Goal: Task Accomplishment & Management: Manage account settings

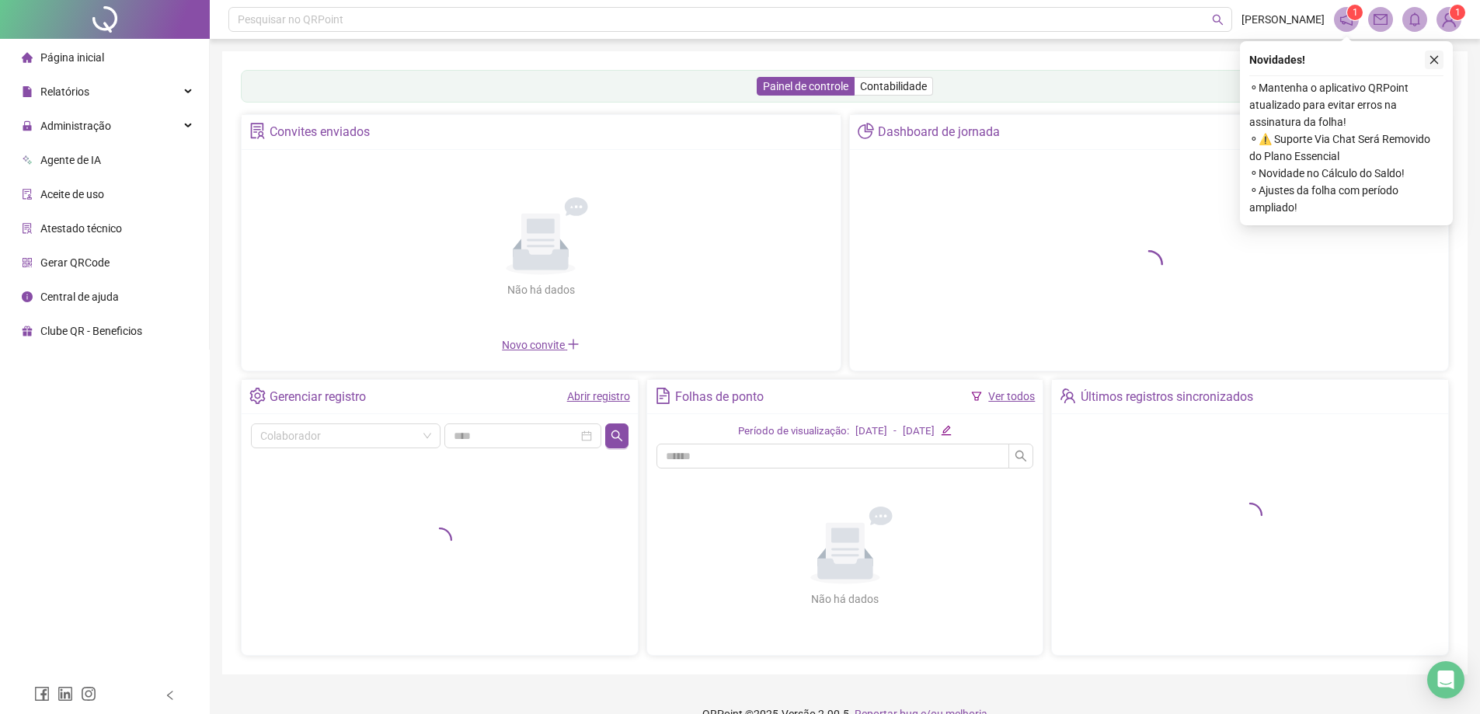
click at [1434, 61] on icon "close" at bounding box center [1433, 59] width 11 height 11
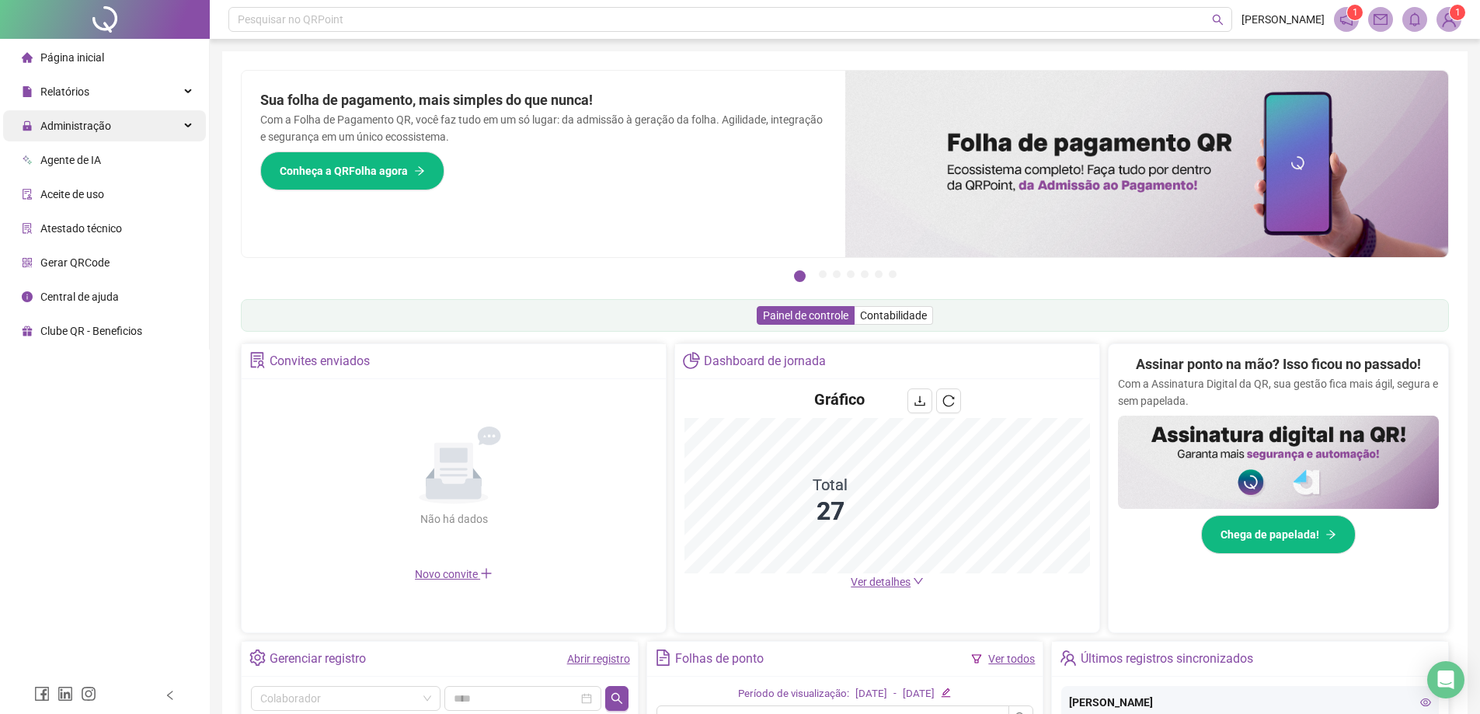
click at [81, 124] on span "Administração" at bounding box center [75, 126] width 71 height 12
click at [74, 125] on span "Administração" at bounding box center [75, 126] width 71 height 12
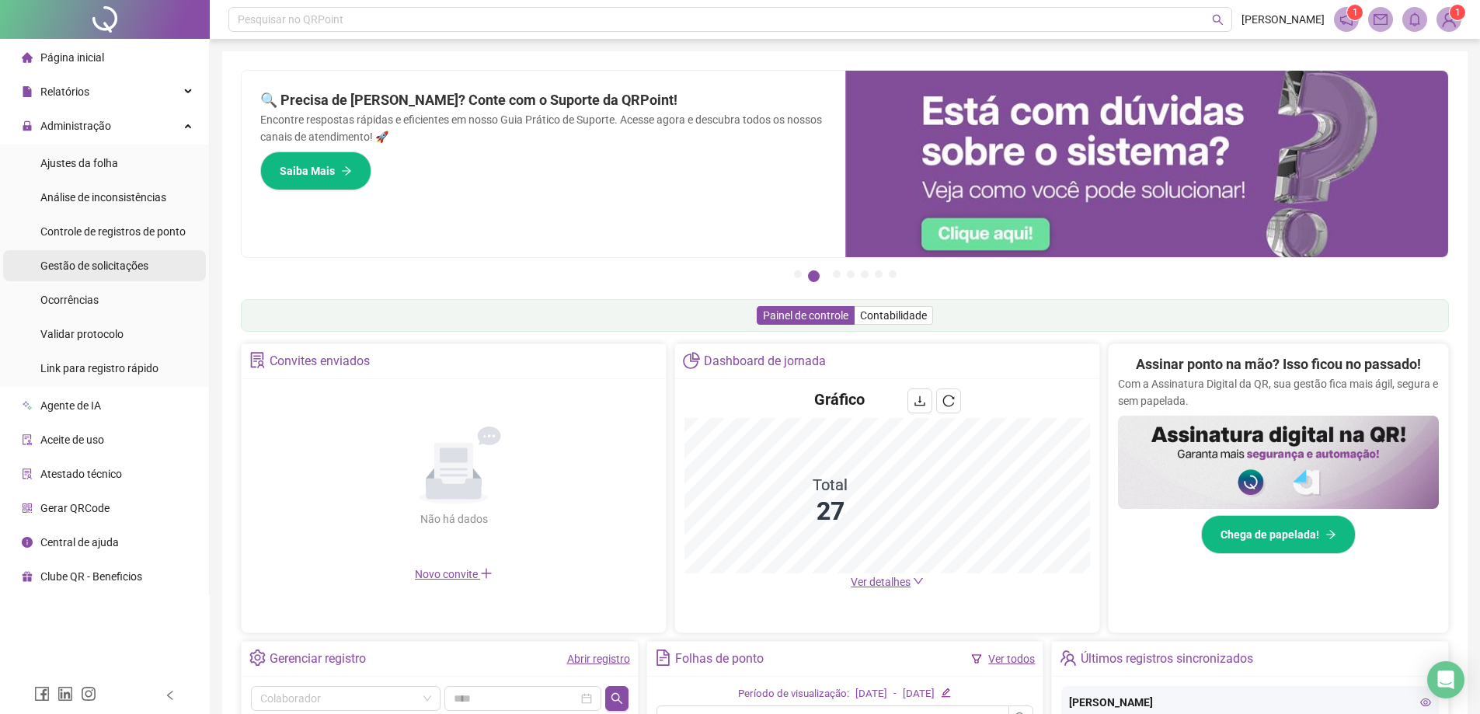
click at [53, 263] on span "Gestão de solicitações" at bounding box center [94, 265] width 108 height 12
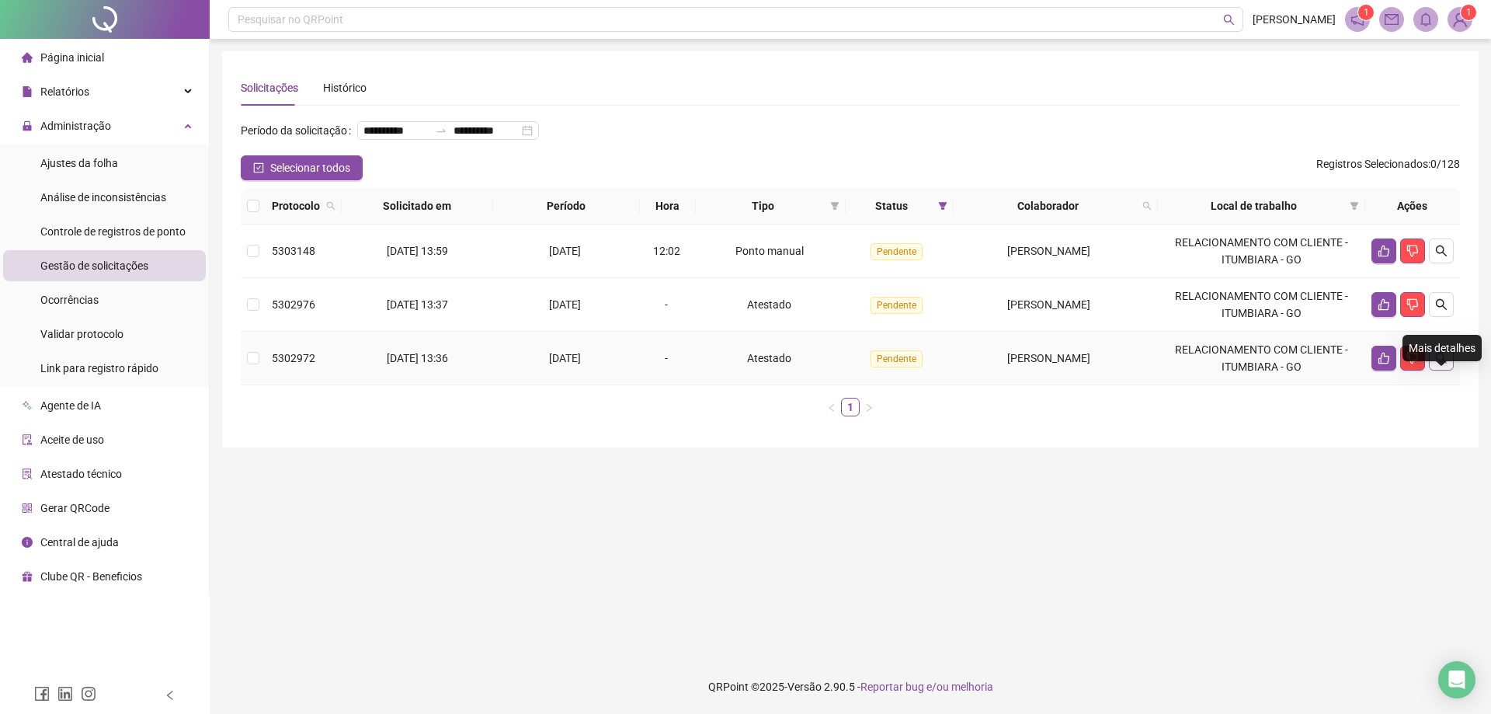
click at [1445, 364] on icon "search" at bounding box center [1441, 358] width 12 height 12
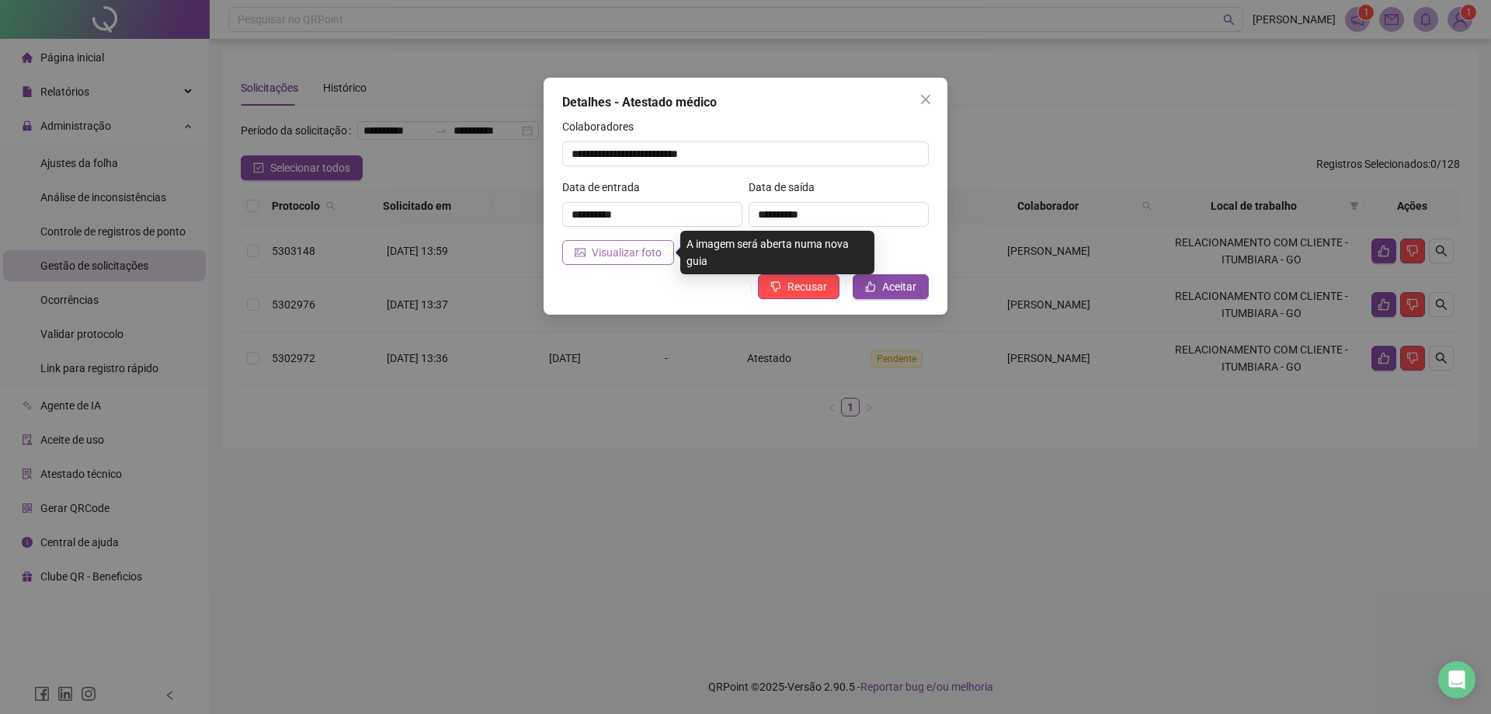
click at [645, 252] on span "Visualizar foto" at bounding box center [627, 252] width 70 height 17
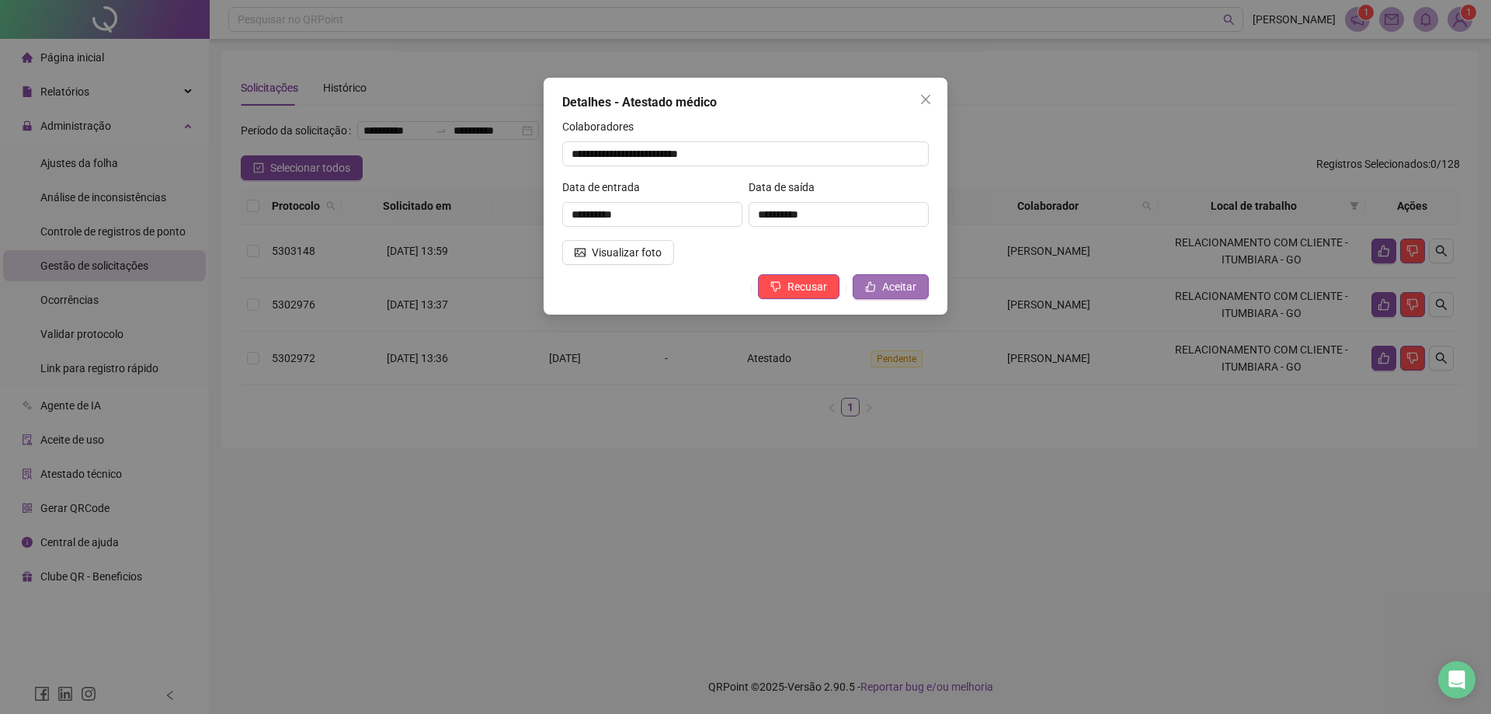
click at [896, 281] on span "Aceitar" at bounding box center [899, 286] width 34 height 17
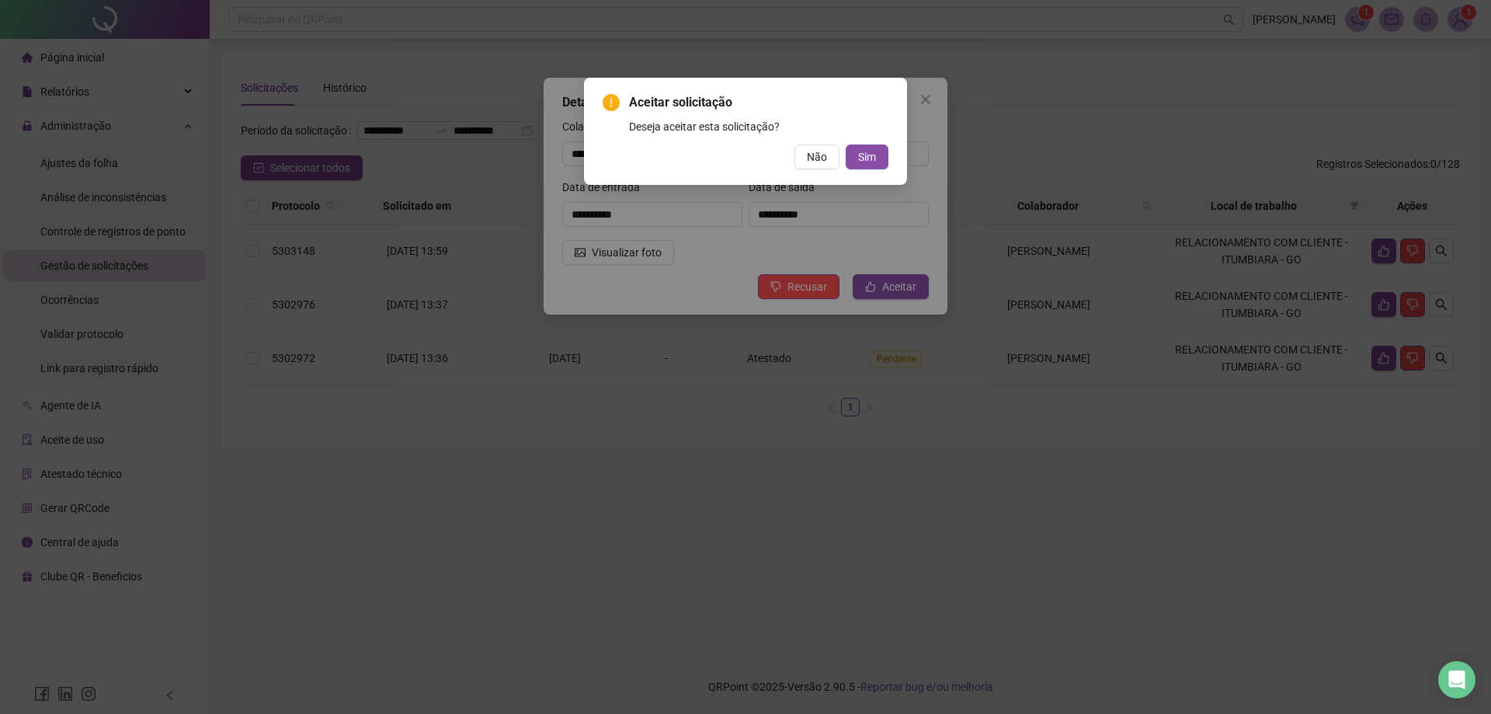
click at [865, 143] on div "Aceitar solicitação Deseja aceitar esta solicitação? Não Sim" at bounding box center [746, 131] width 286 height 76
click at [867, 160] on span "Sim" at bounding box center [867, 156] width 18 height 17
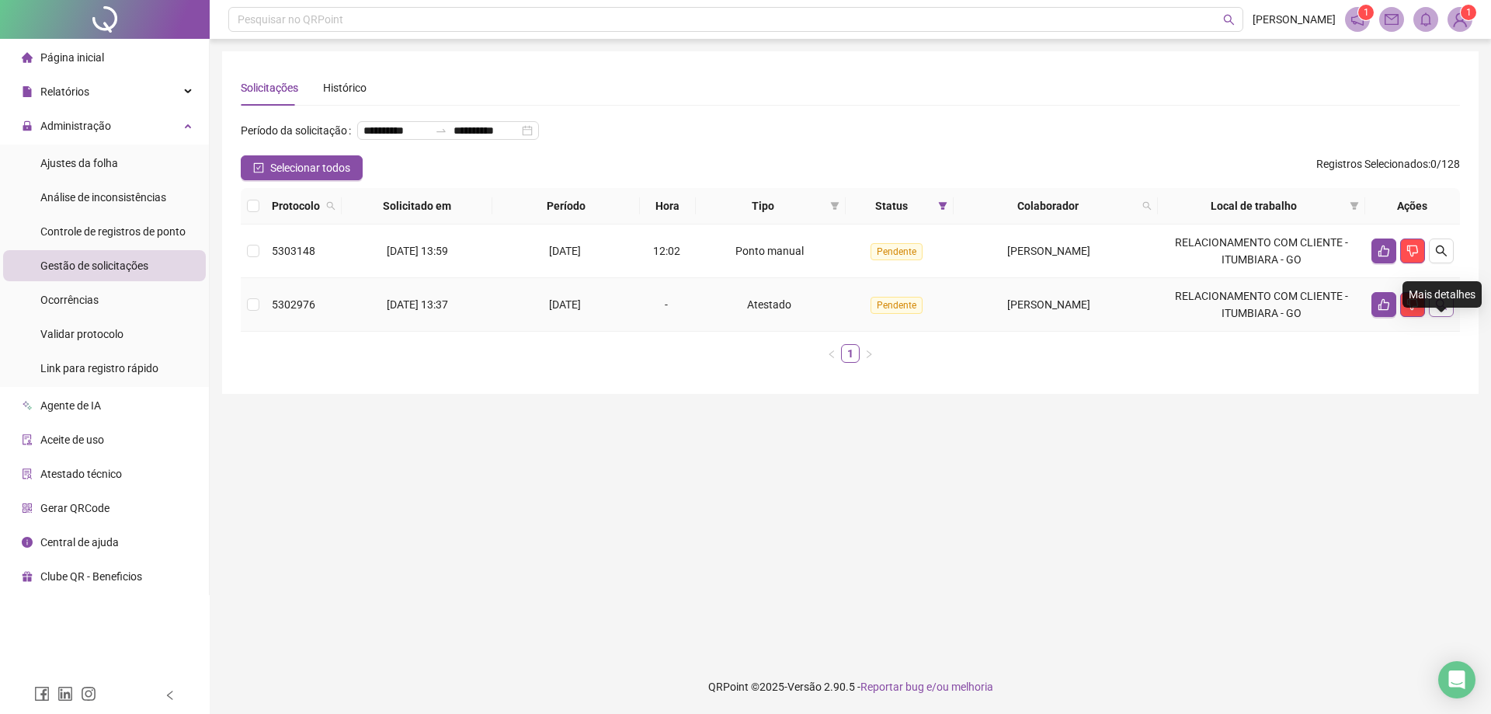
click at [1437, 310] on icon "search" at bounding box center [1441, 304] width 11 height 11
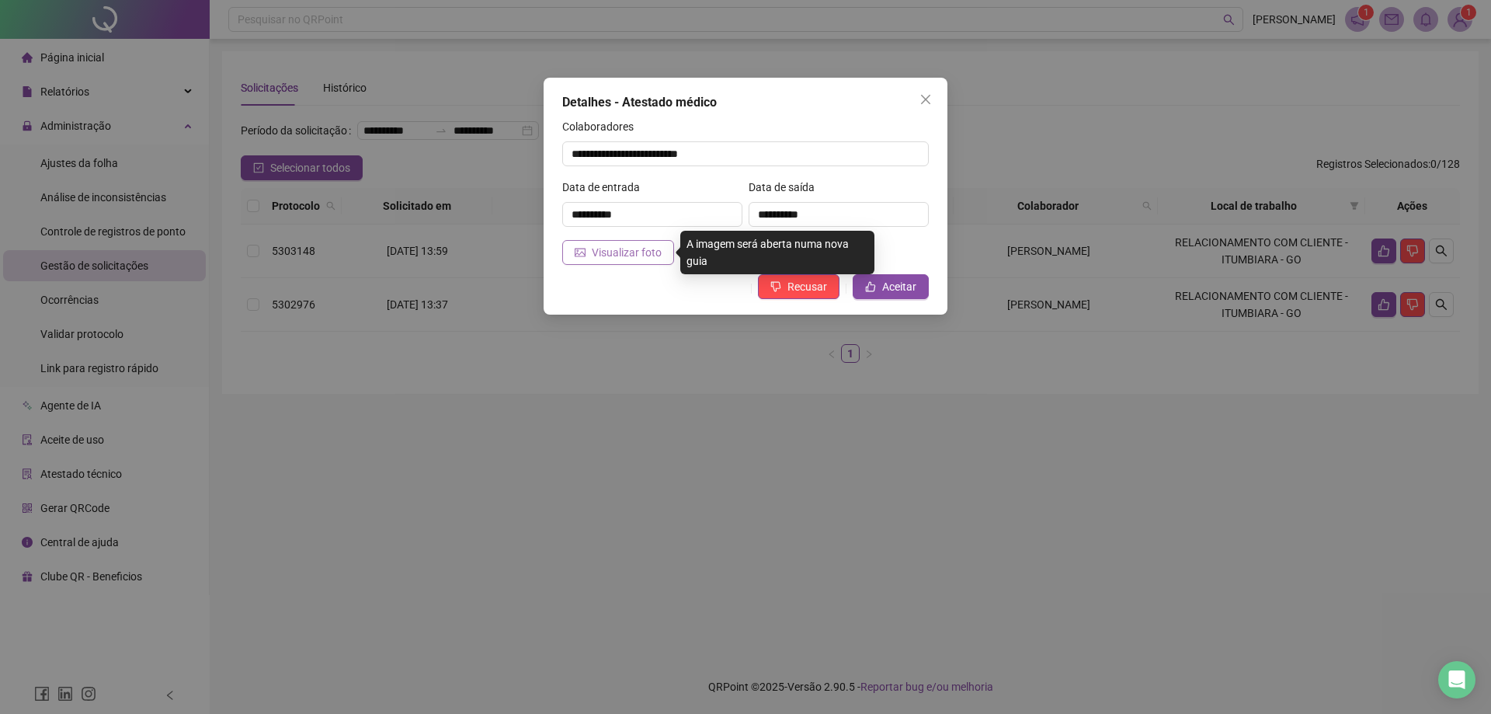
click at [624, 249] on span "Visualizar foto" at bounding box center [627, 252] width 70 height 17
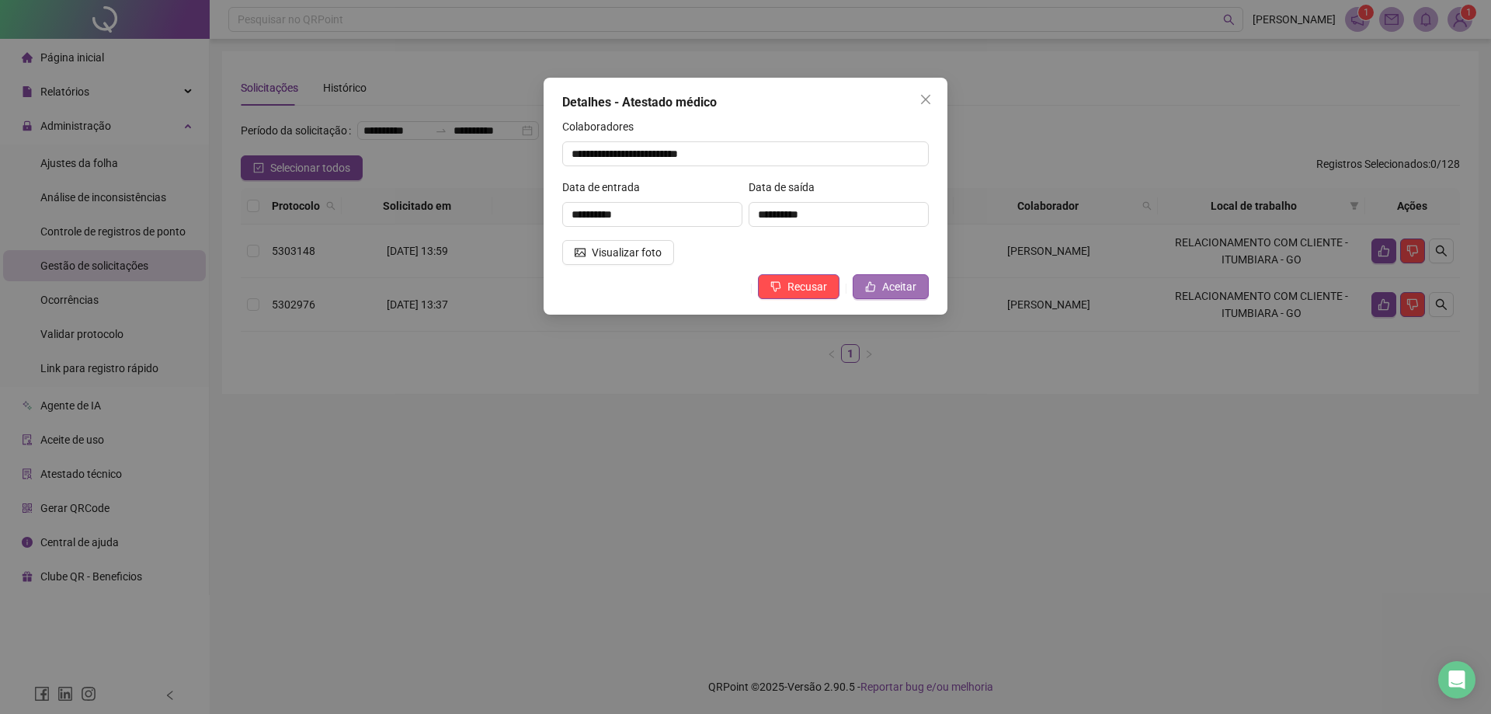
click at [898, 283] on span "Aceitar" at bounding box center [899, 286] width 34 height 17
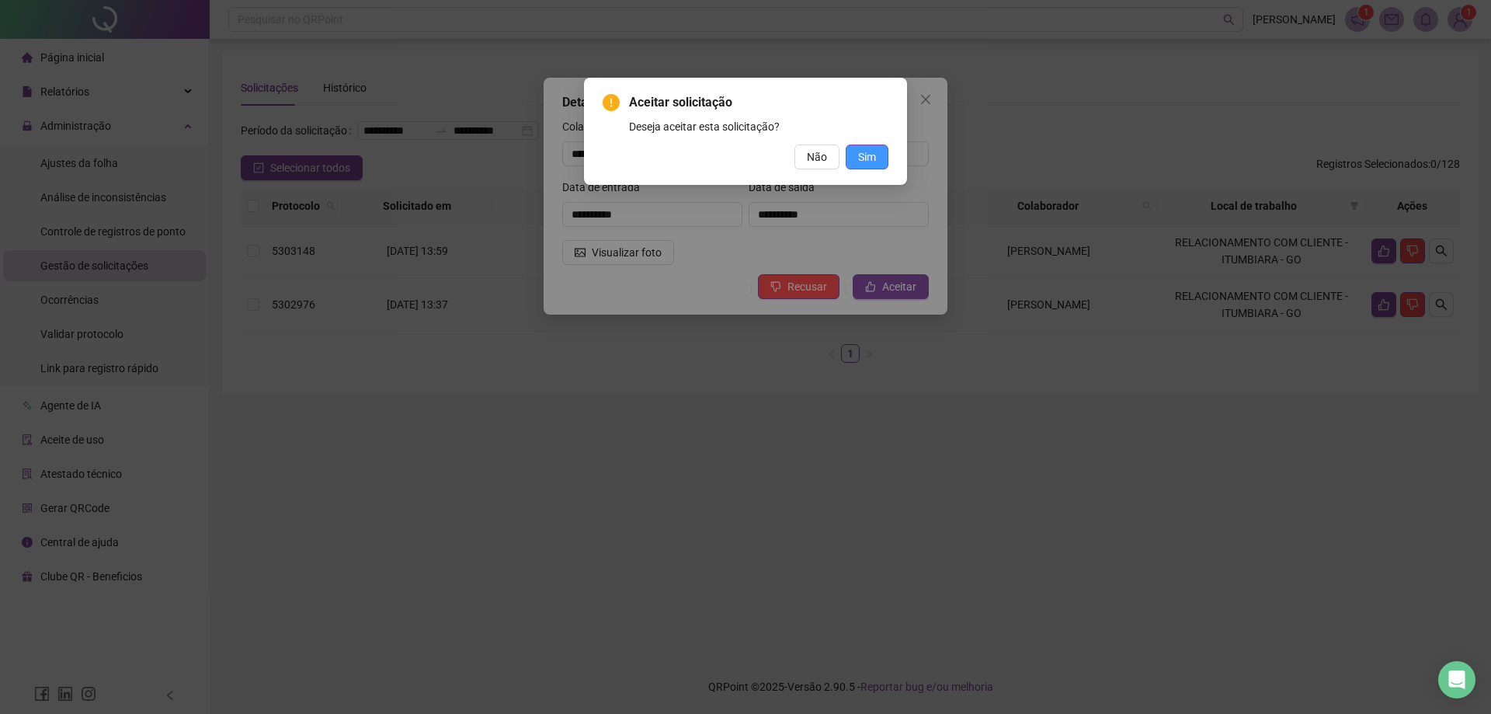
click at [879, 153] on button "Sim" at bounding box center [867, 156] width 43 height 25
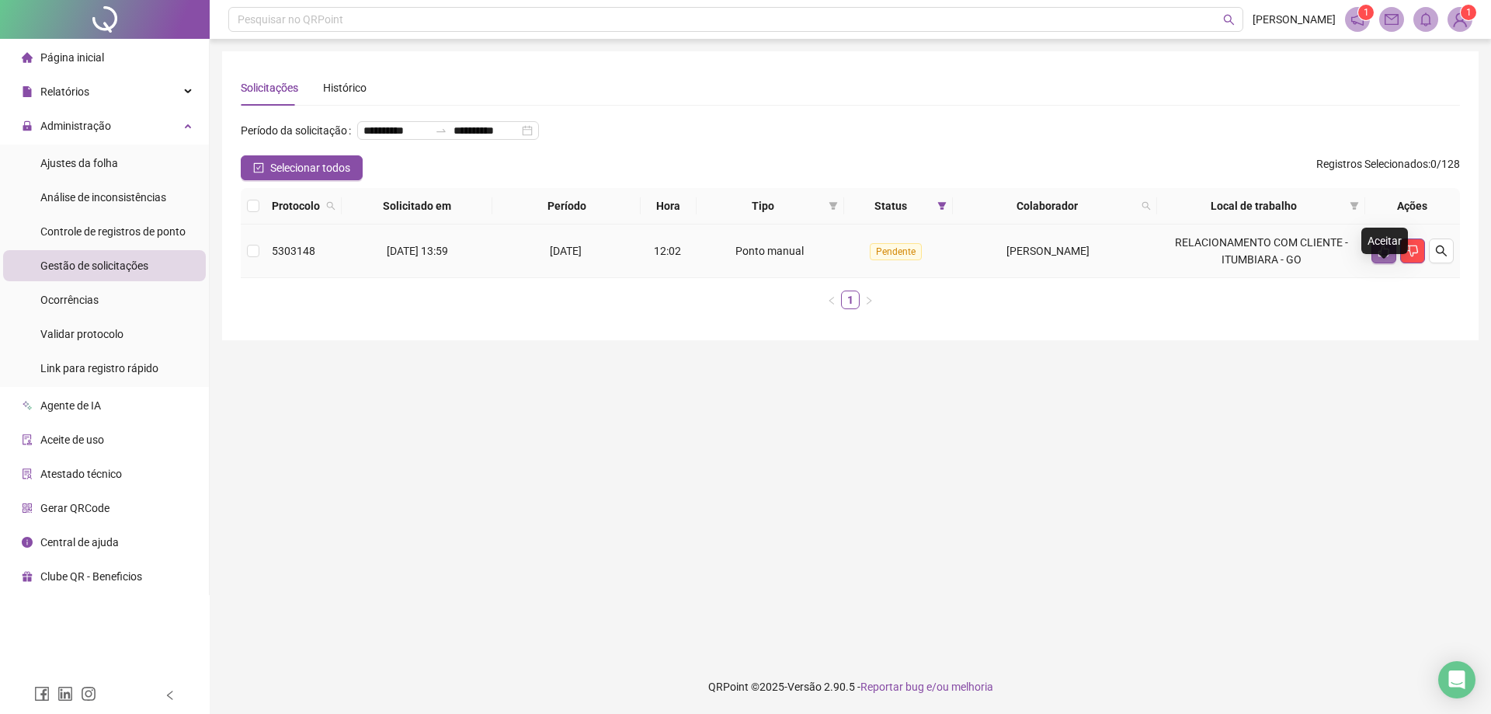
click at [1382, 257] on icon "like" at bounding box center [1384, 251] width 11 height 12
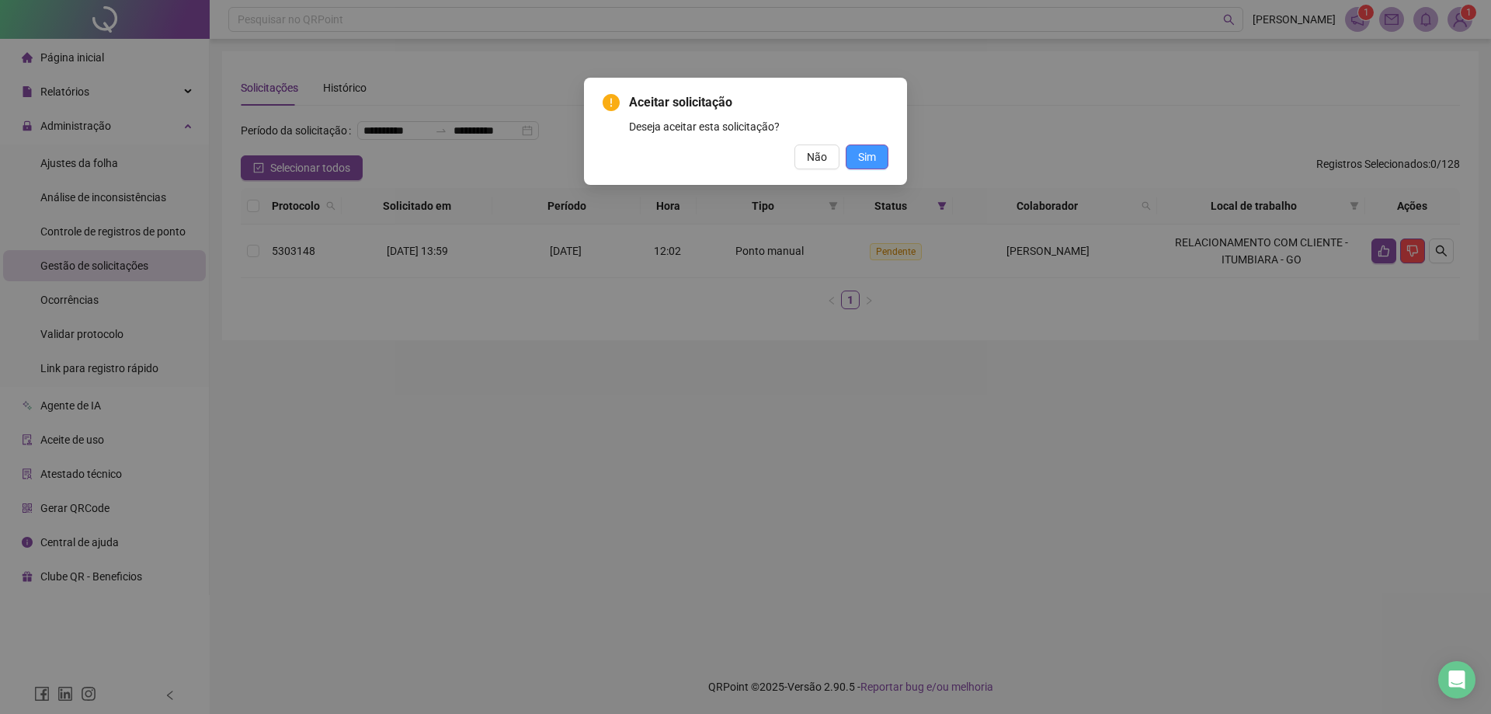
click at [856, 158] on button "Sim" at bounding box center [867, 156] width 43 height 25
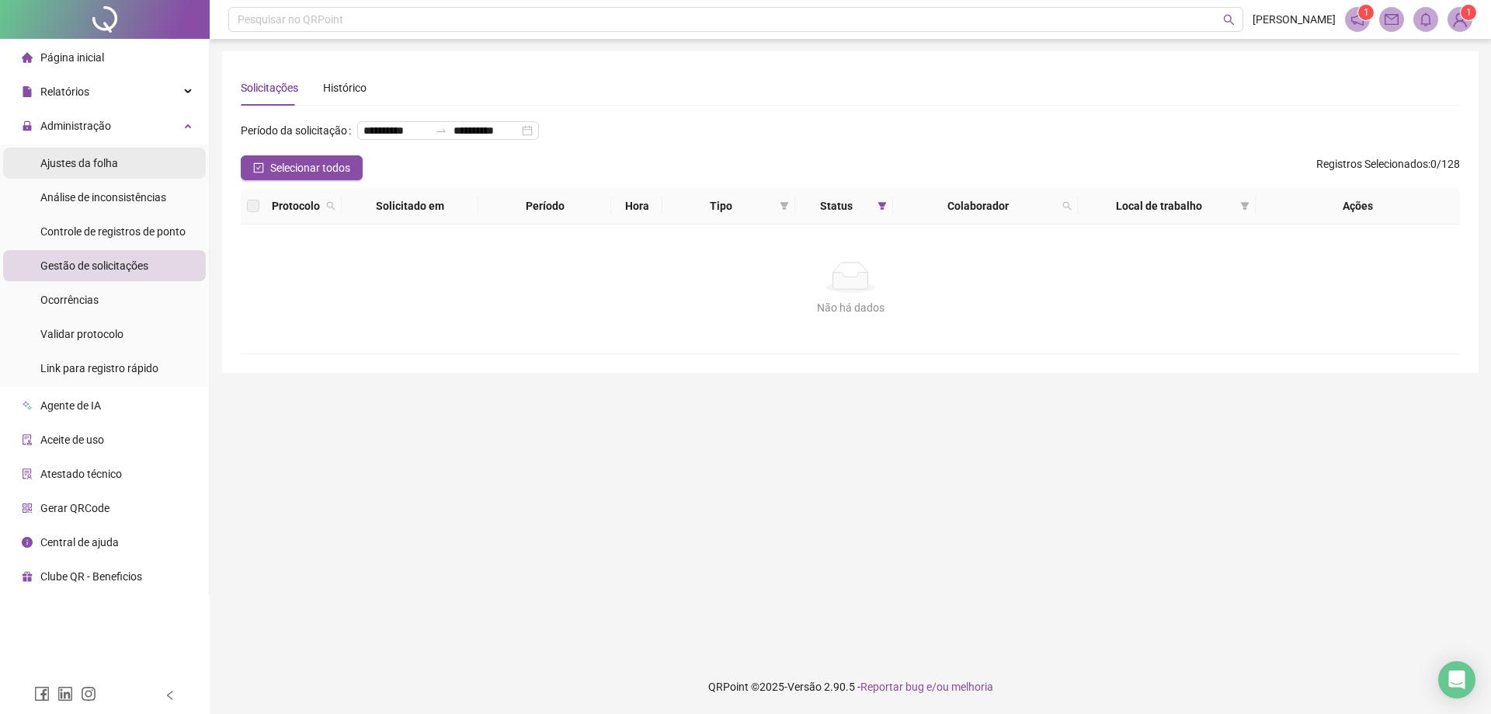
click at [96, 155] on div "Ajustes da folha" at bounding box center [79, 163] width 78 height 31
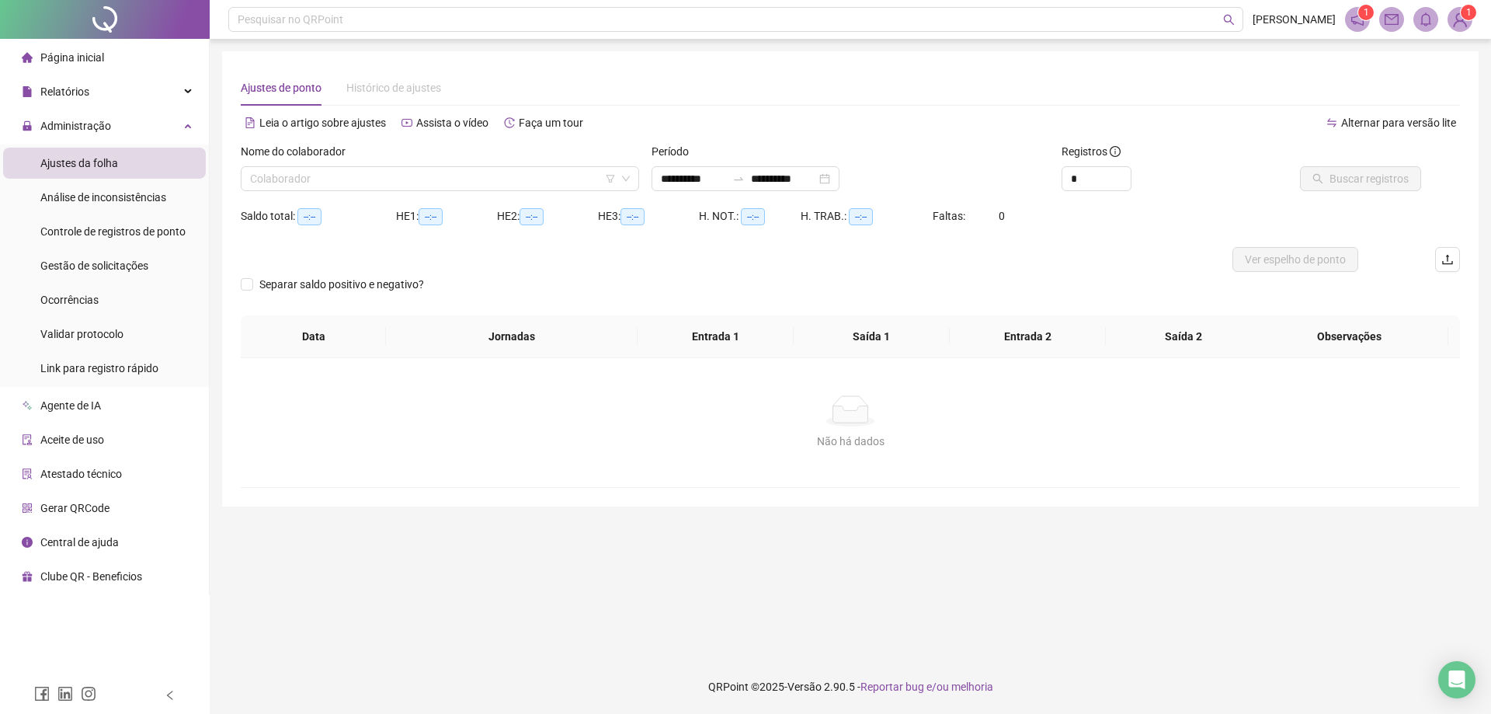
type input "**********"
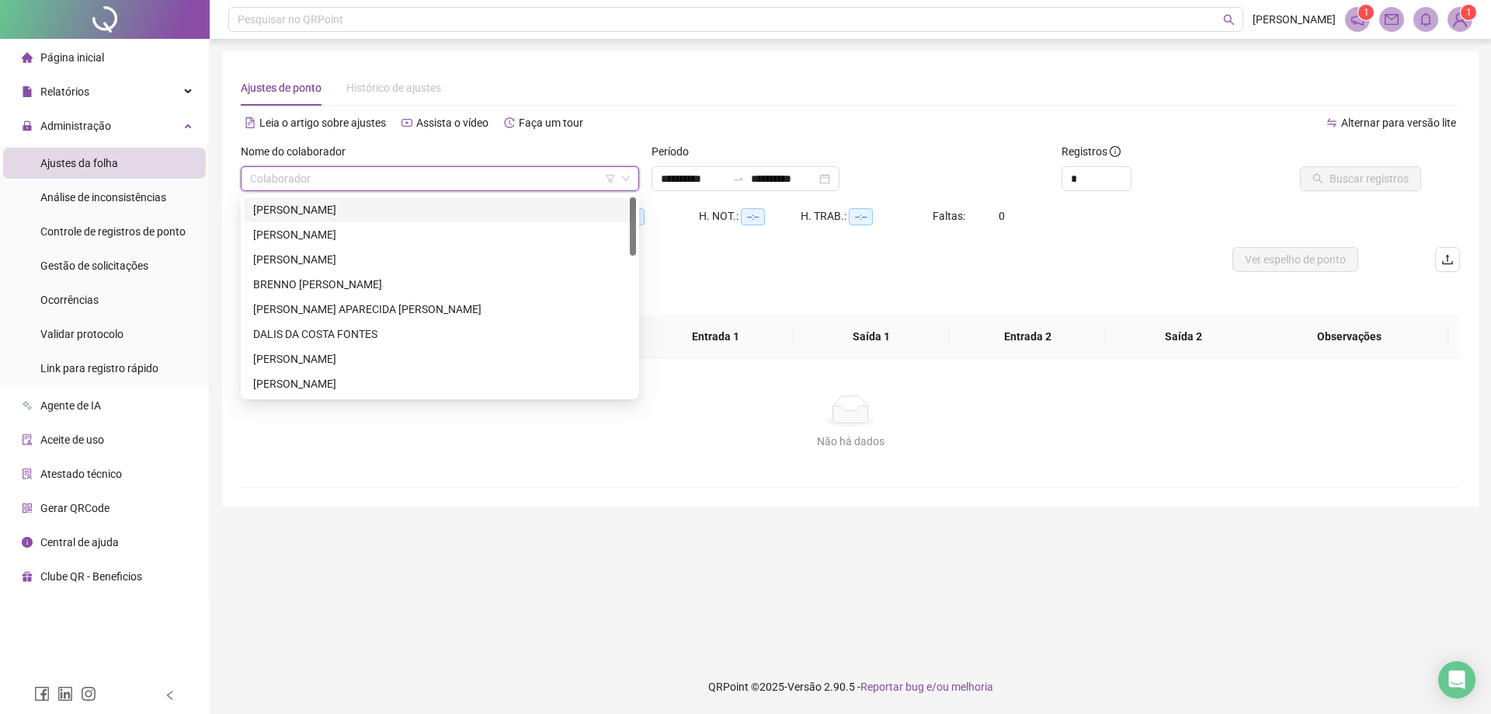
click at [355, 178] on input "search" at bounding box center [433, 178] width 366 height 23
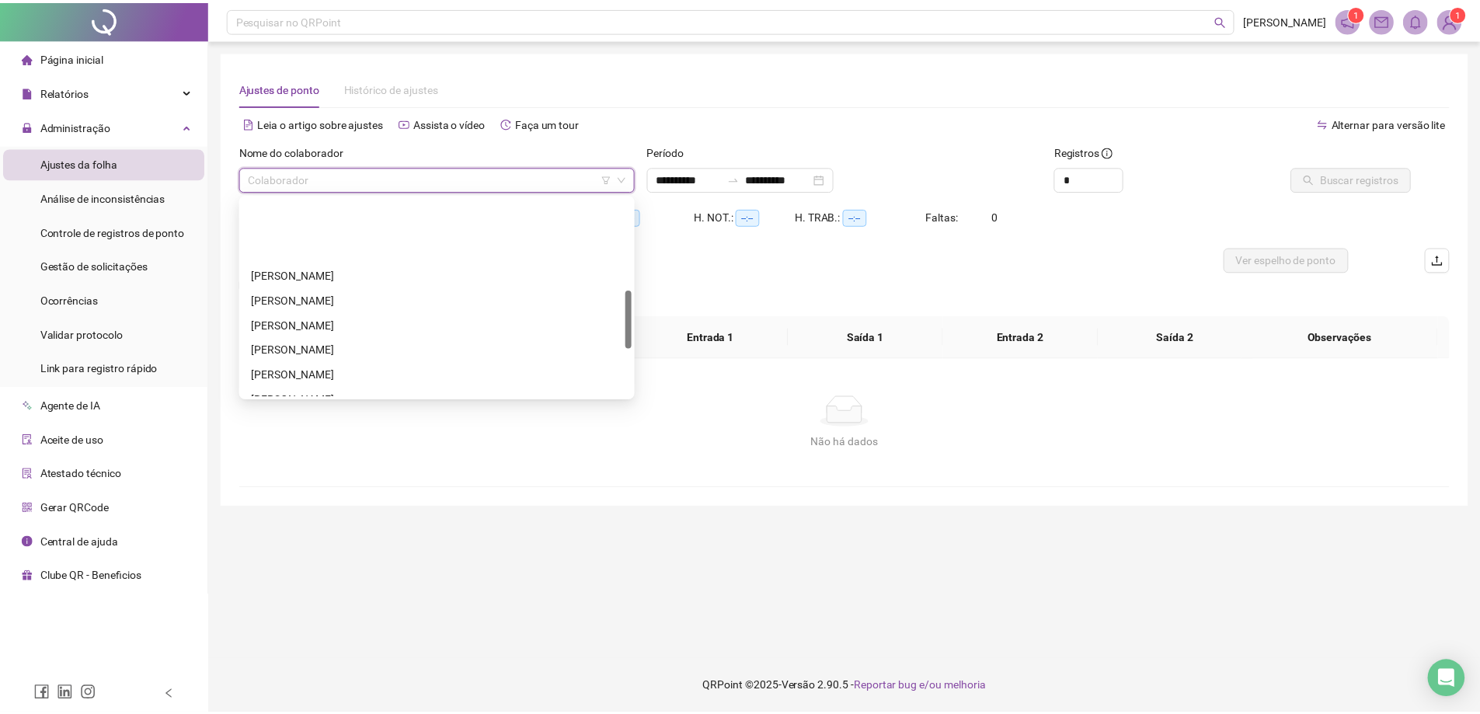
scroll to position [388, 0]
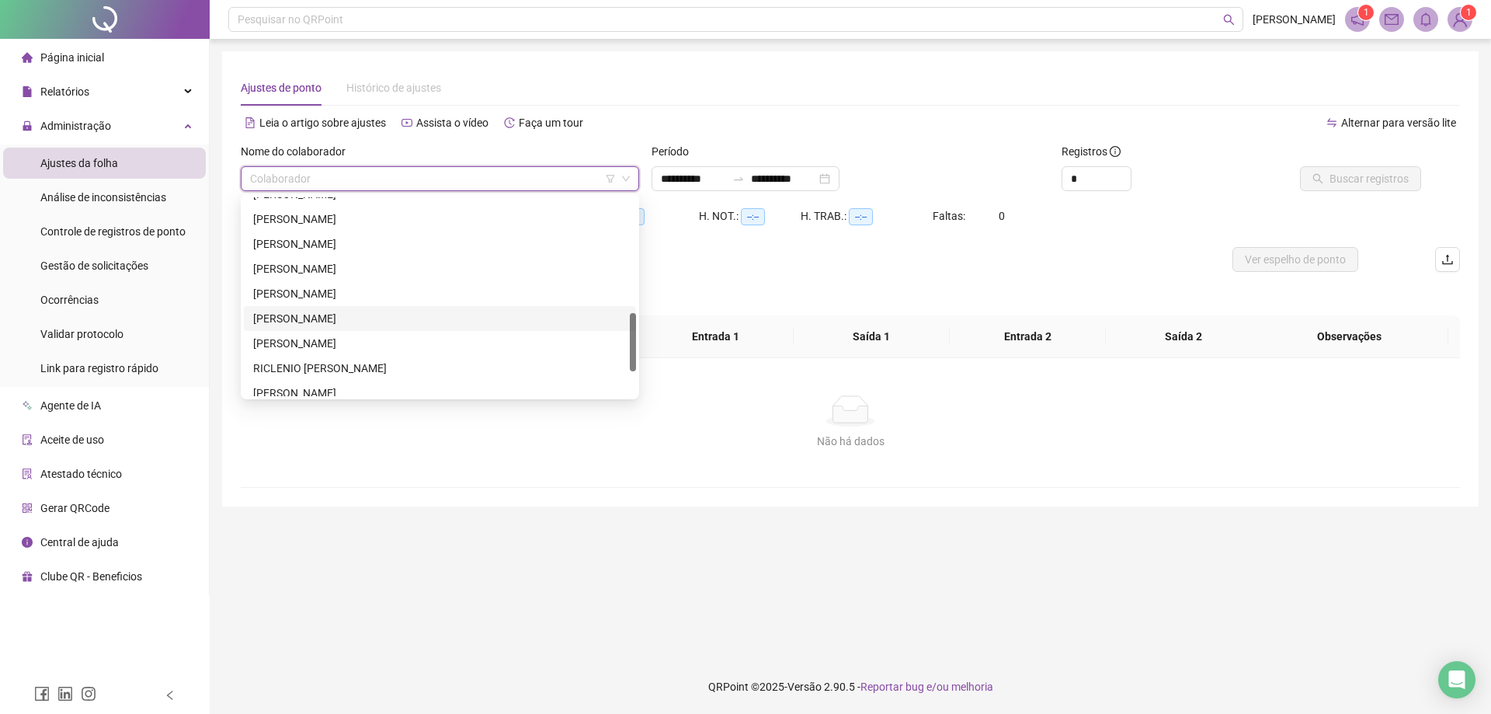
click at [294, 310] on div "[PERSON_NAME]" at bounding box center [440, 318] width 374 height 17
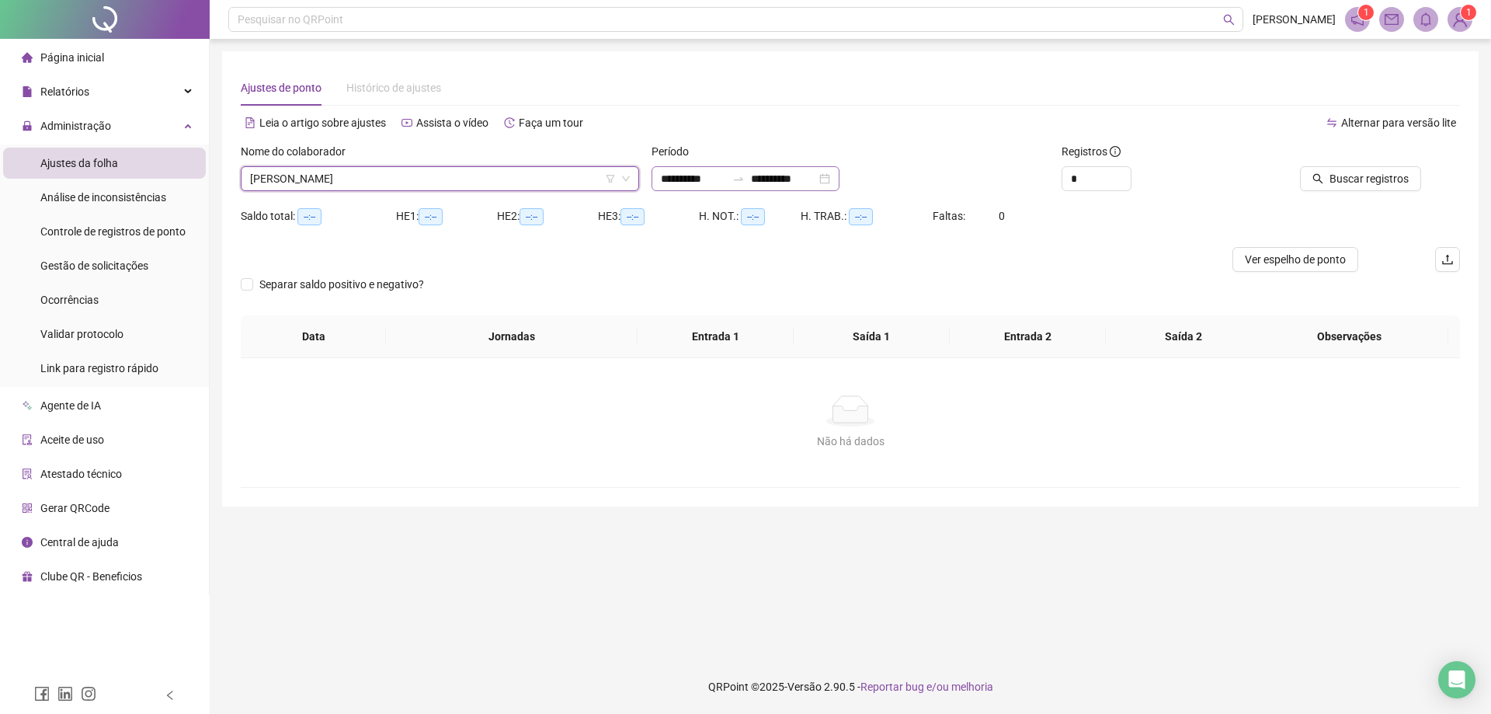
click at [680, 166] on div "**********" at bounding box center [746, 178] width 188 height 25
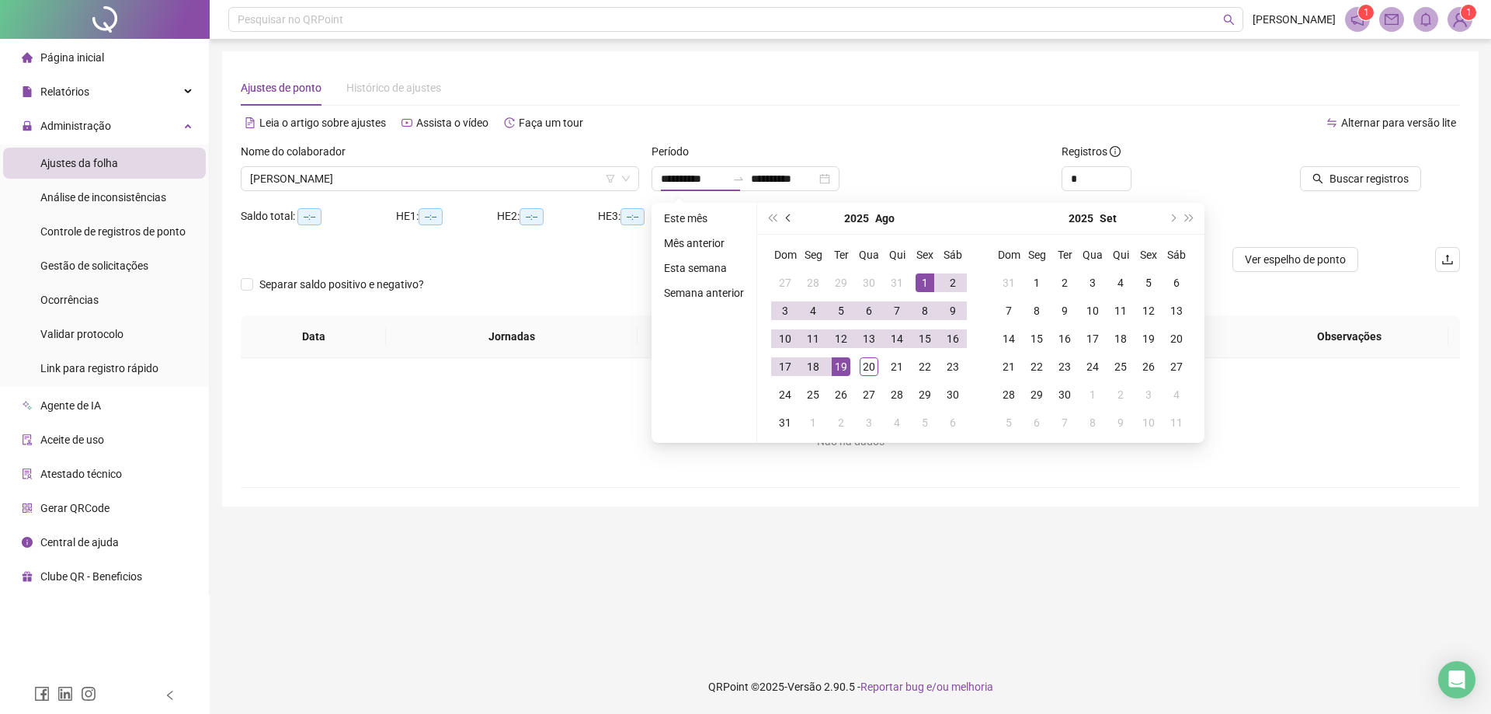
click at [788, 222] on button "prev-year" at bounding box center [789, 218] width 17 height 31
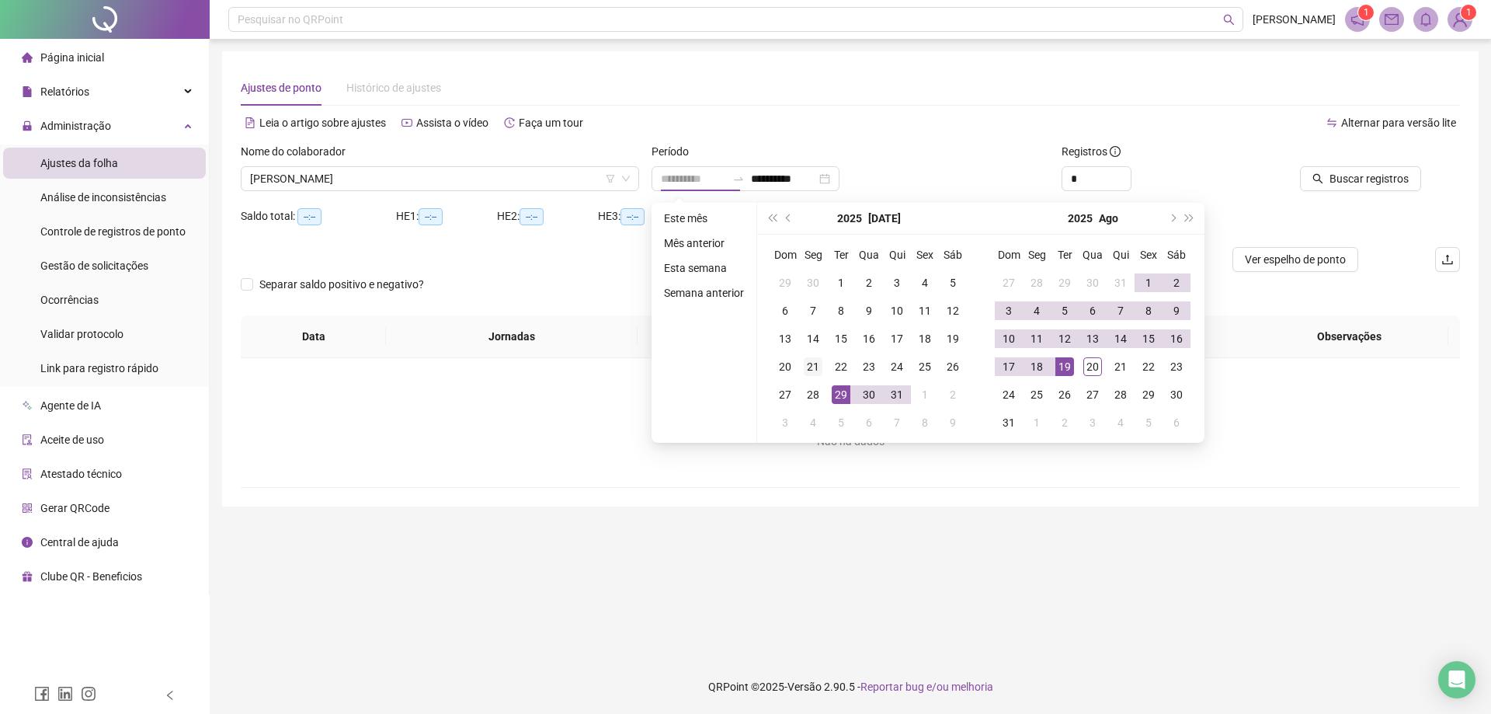
type input "**********"
click at [812, 367] on div "21" at bounding box center [813, 366] width 19 height 19
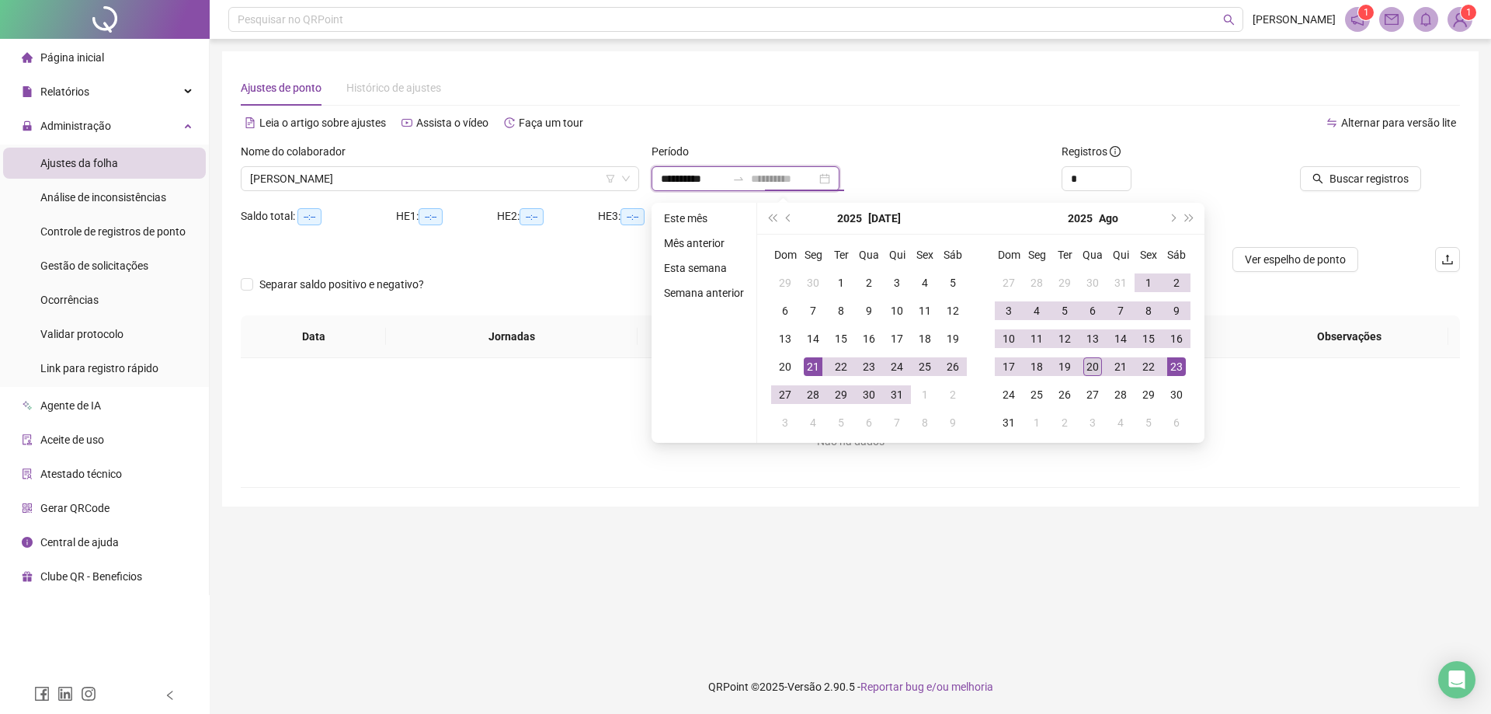
type input "**********"
click at [1090, 366] on div "20" at bounding box center [1093, 366] width 19 height 19
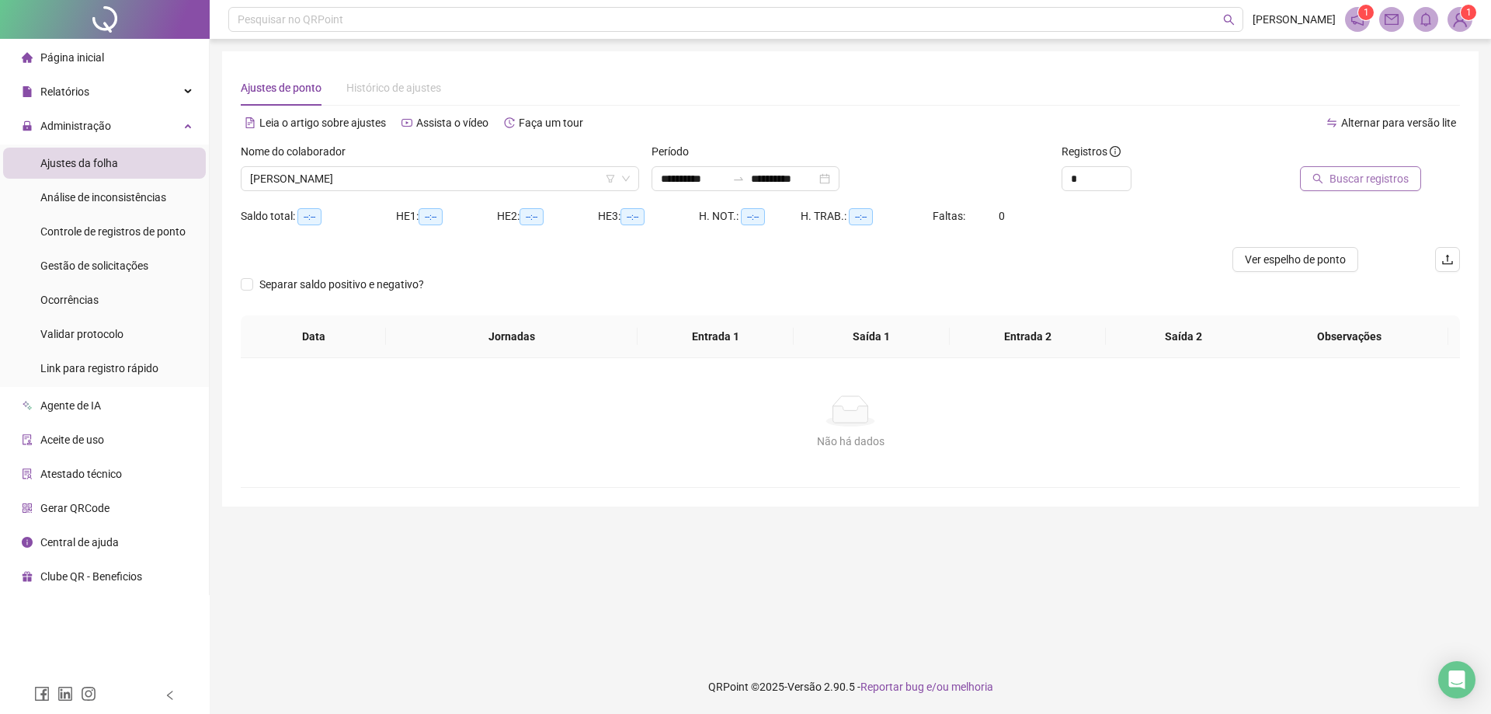
click at [1366, 179] on span "Buscar registros" at bounding box center [1369, 178] width 79 height 17
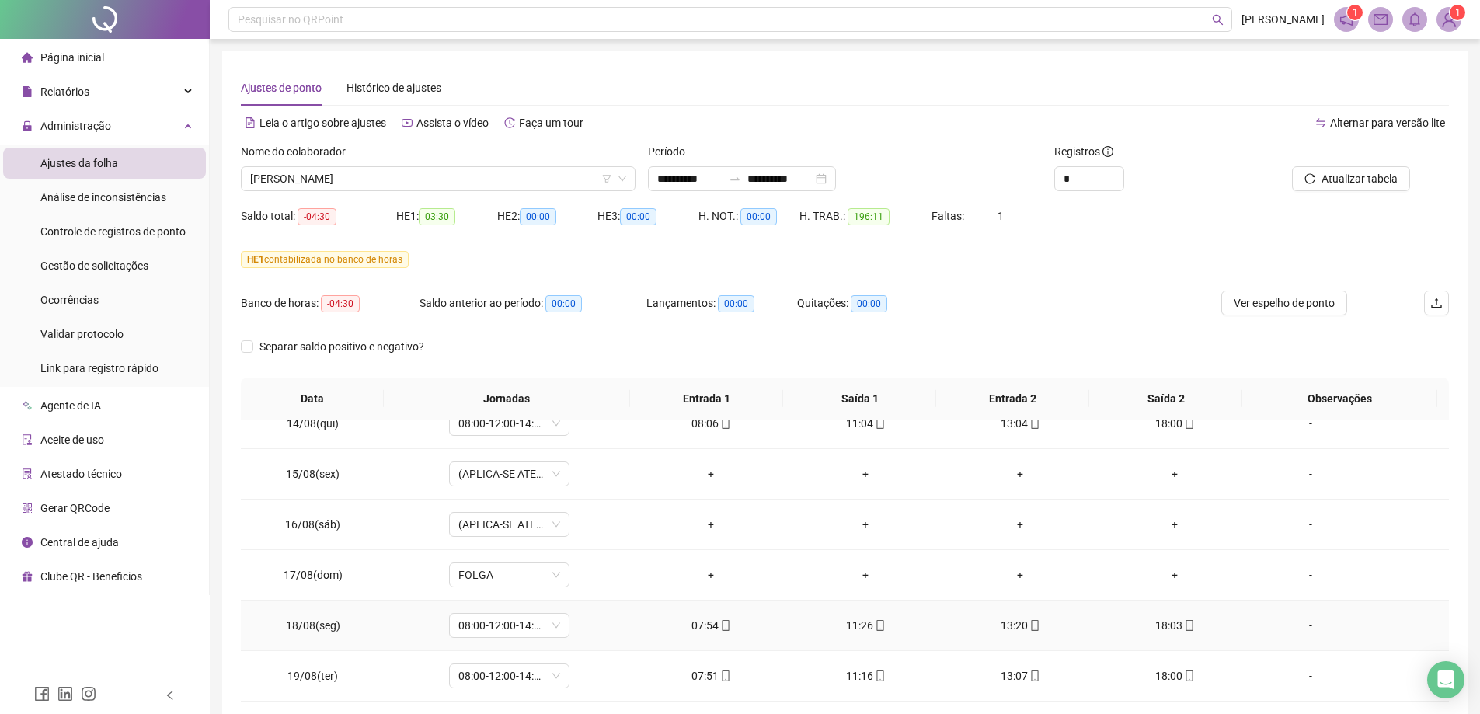
scroll to position [123, 0]
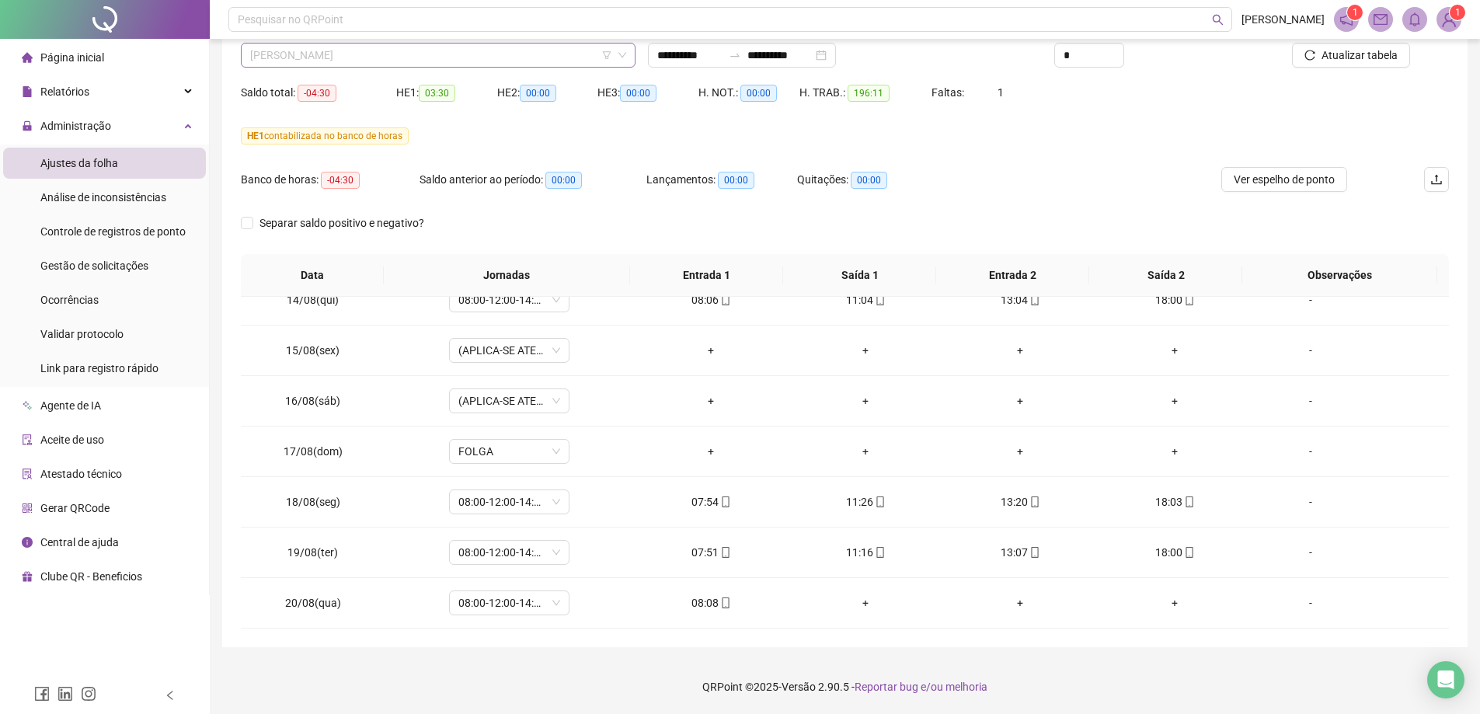
click at [427, 54] on span "[PERSON_NAME]" at bounding box center [438, 54] width 376 height 23
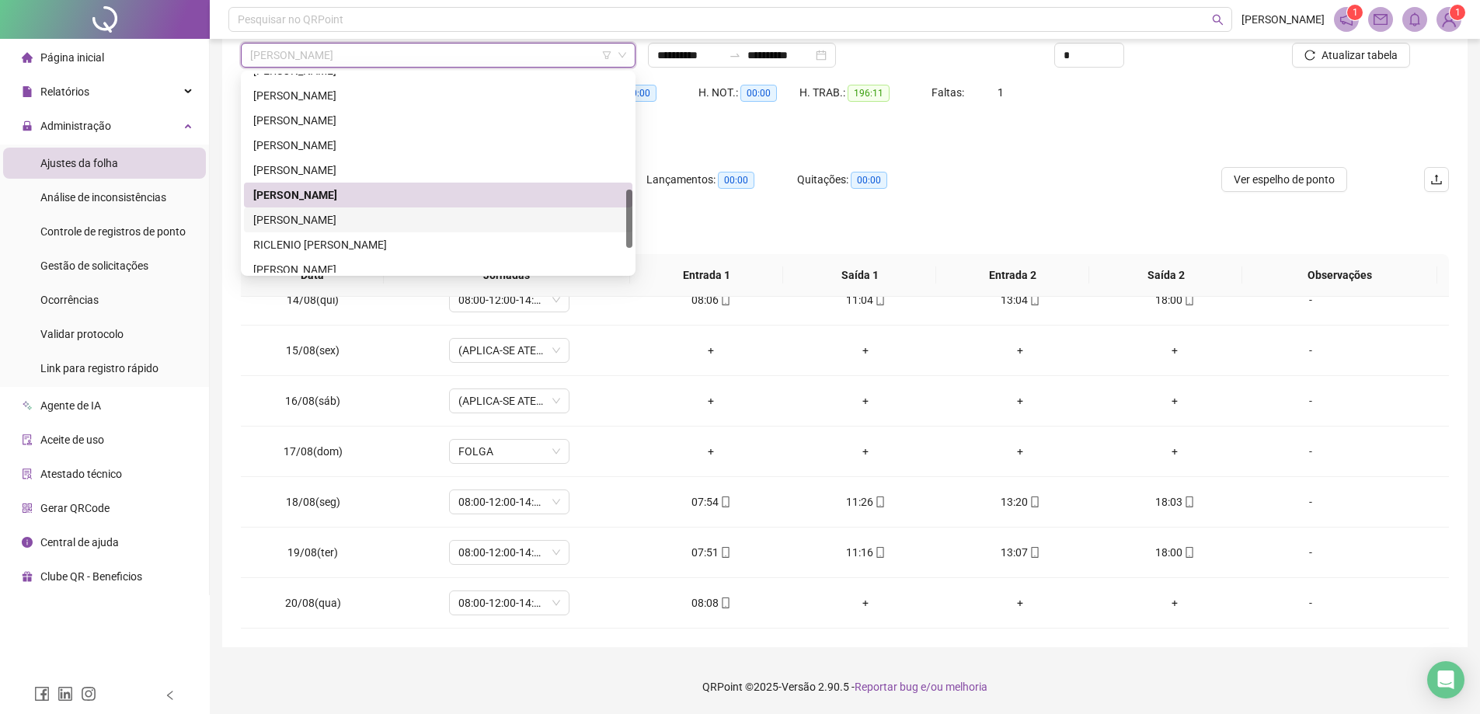
click at [265, 224] on div "[PERSON_NAME]" at bounding box center [438, 219] width 370 height 17
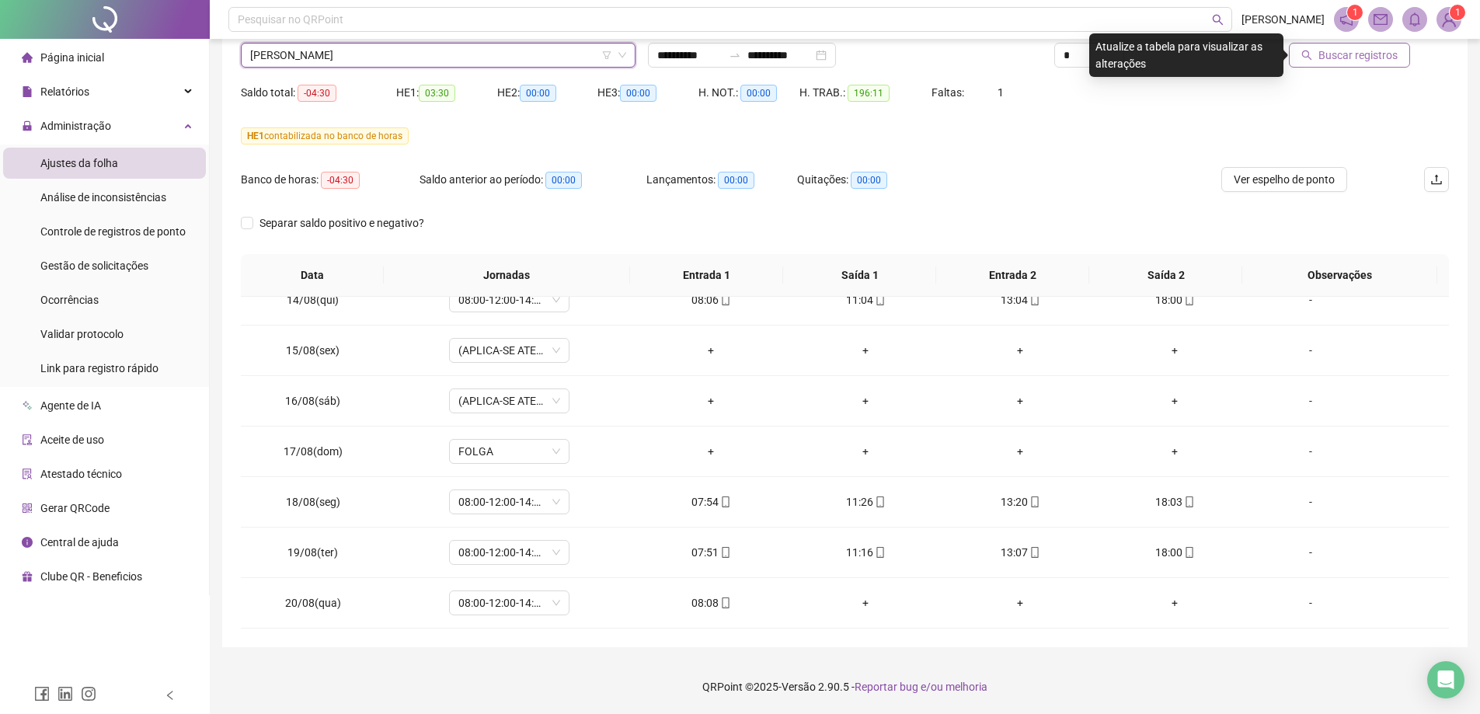
click at [1343, 56] on span "Buscar registros" at bounding box center [1357, 55] width 79 height 17
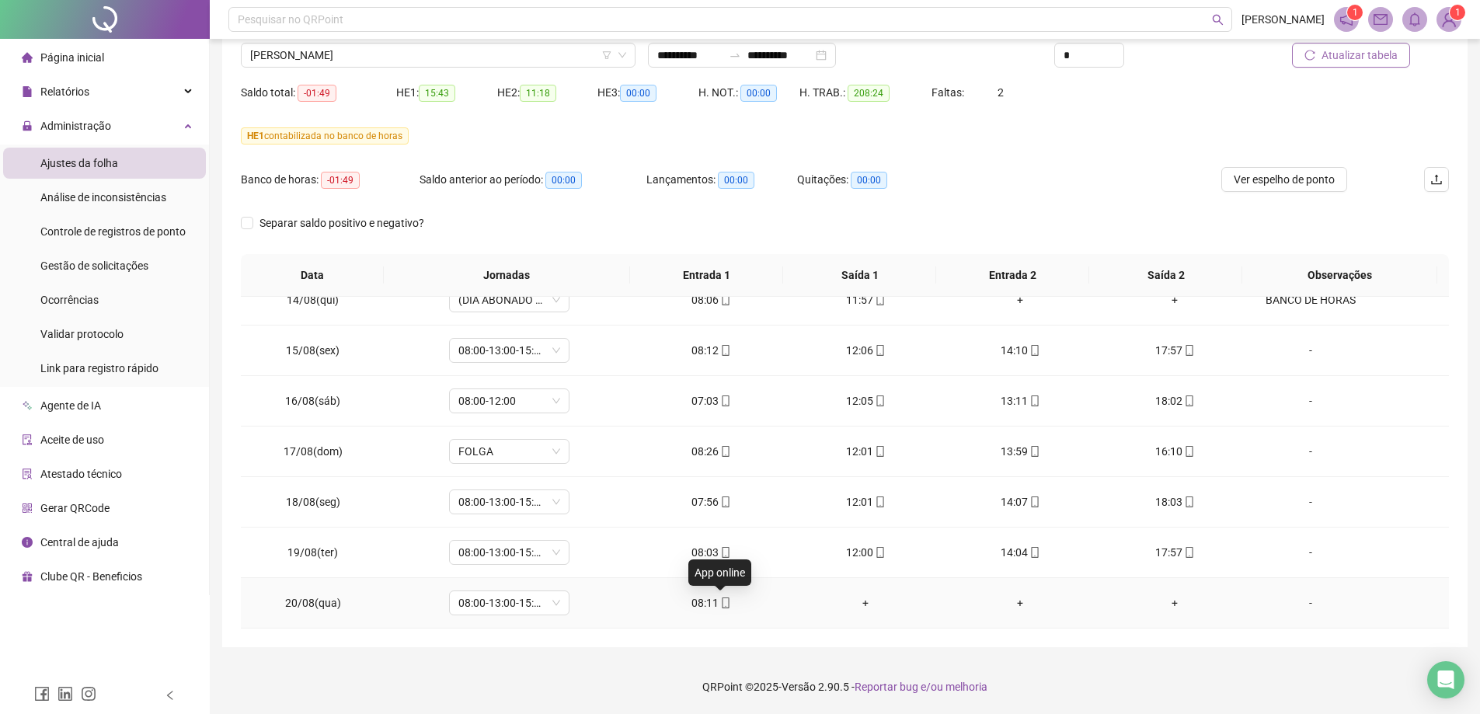
click at [725, 600] on icon "mobile" at bounding box center [725, 602] width 11 height 11
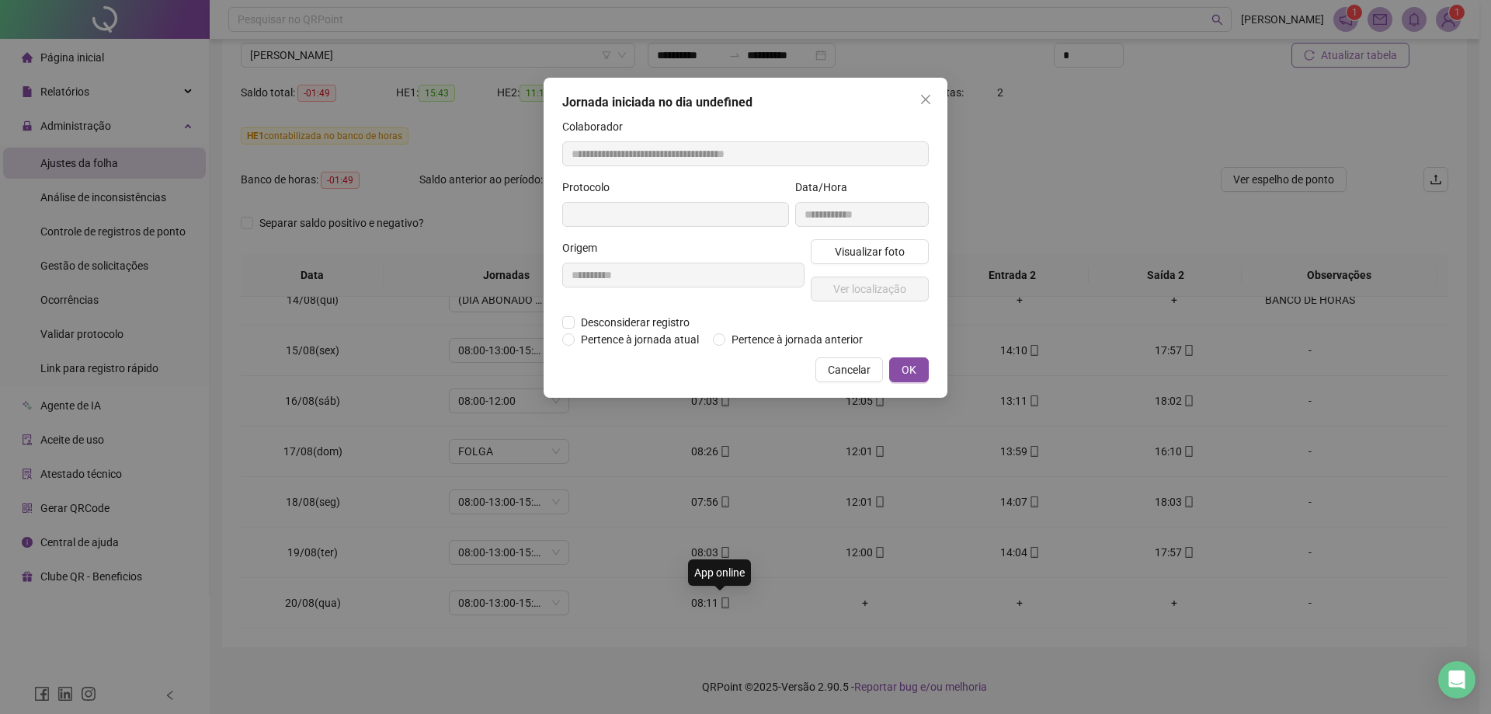
type input "**********"
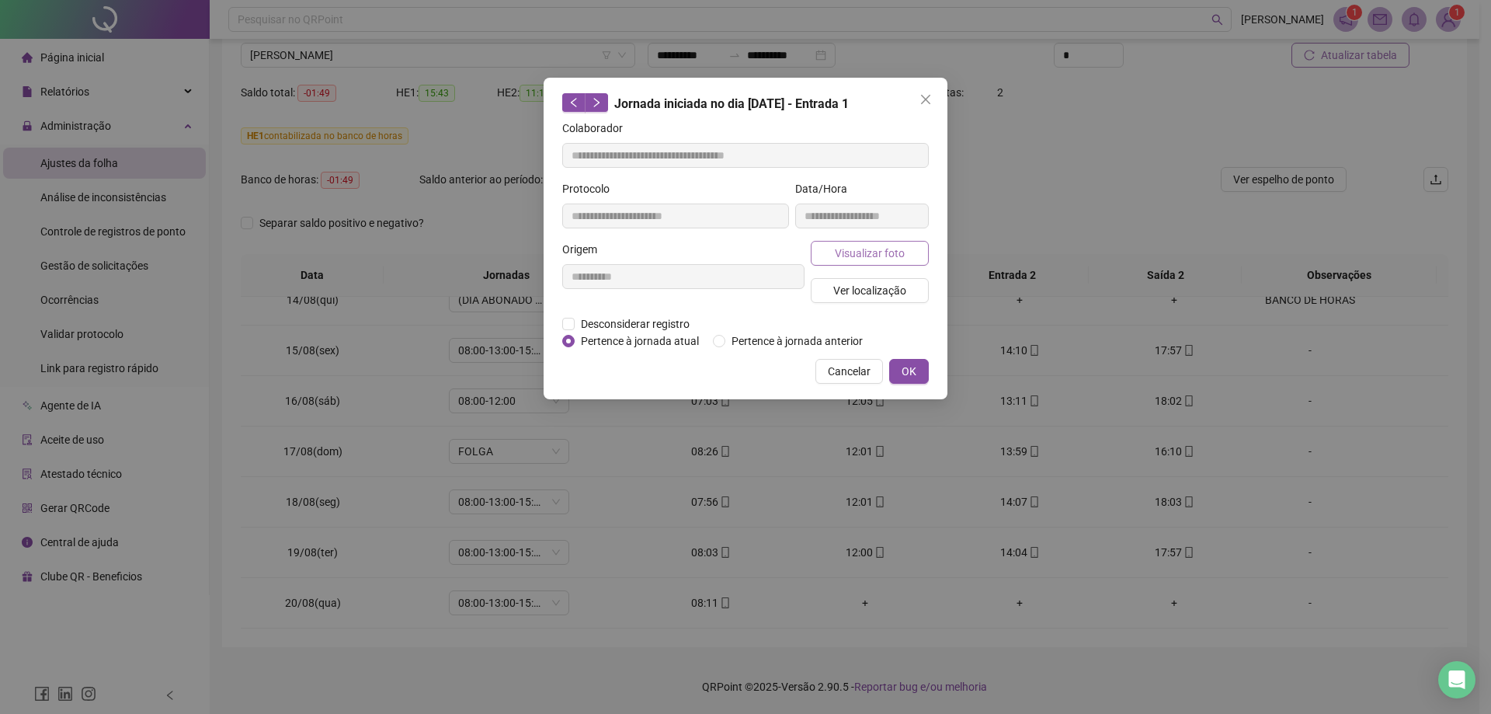
click at [852, 252] on span "Visualizar foto" at bounding box center [870, 253] width 70 height 17
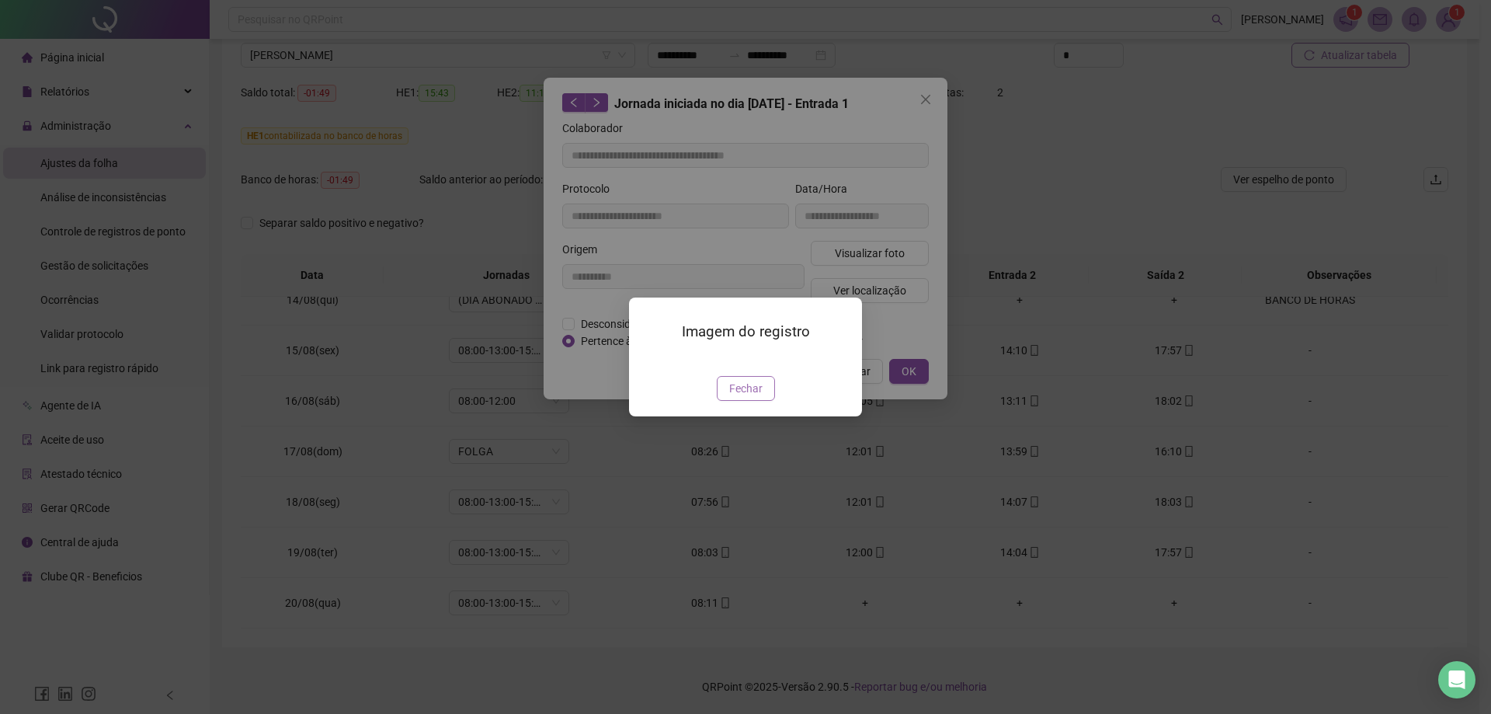
click at [740, 397] on span "Fechar" at bounding box center [745, 388] width 33 height 17
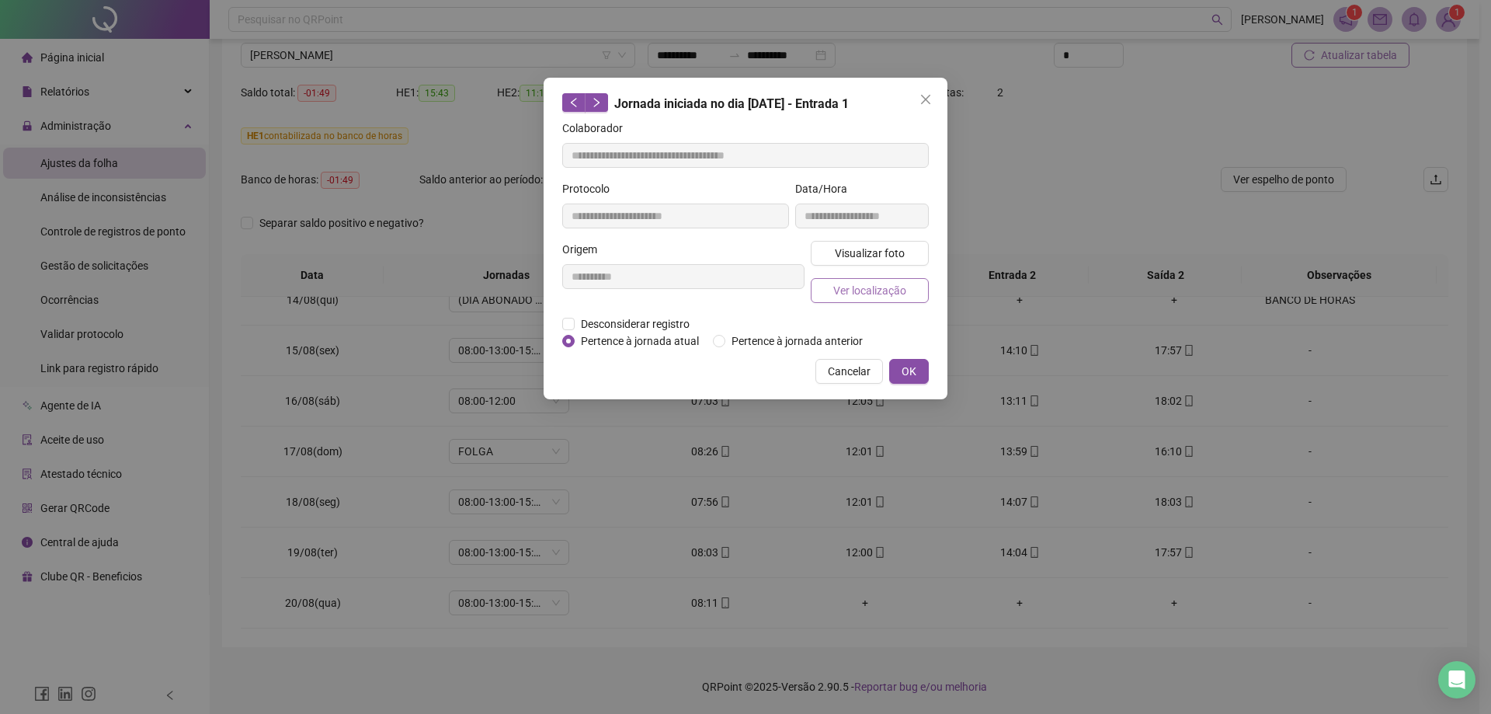
click at [873, 295] on span "Ver localização" at bounding box center [869, 290] width 73 height 17
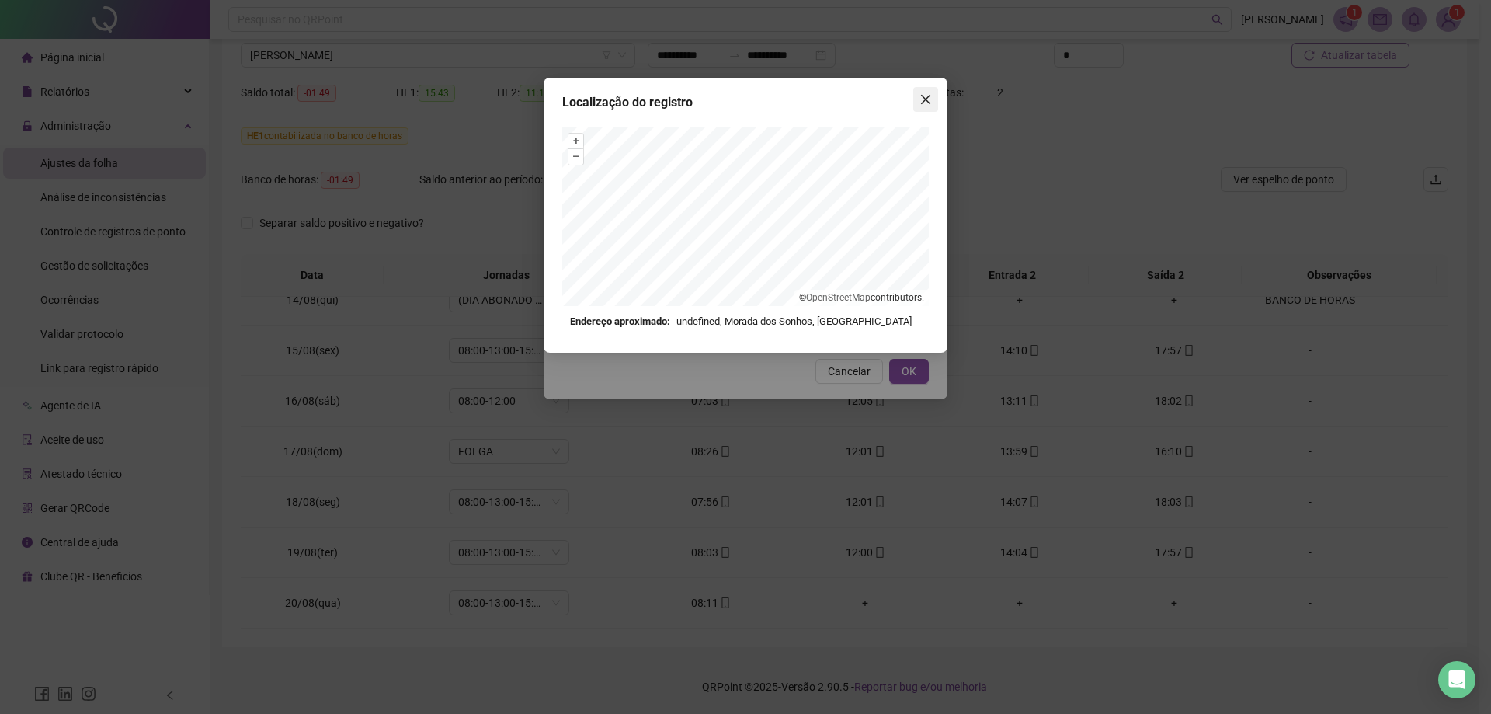
click at [934, 93] on span "Close" at bounding box center [925, 99] width 25 height 12
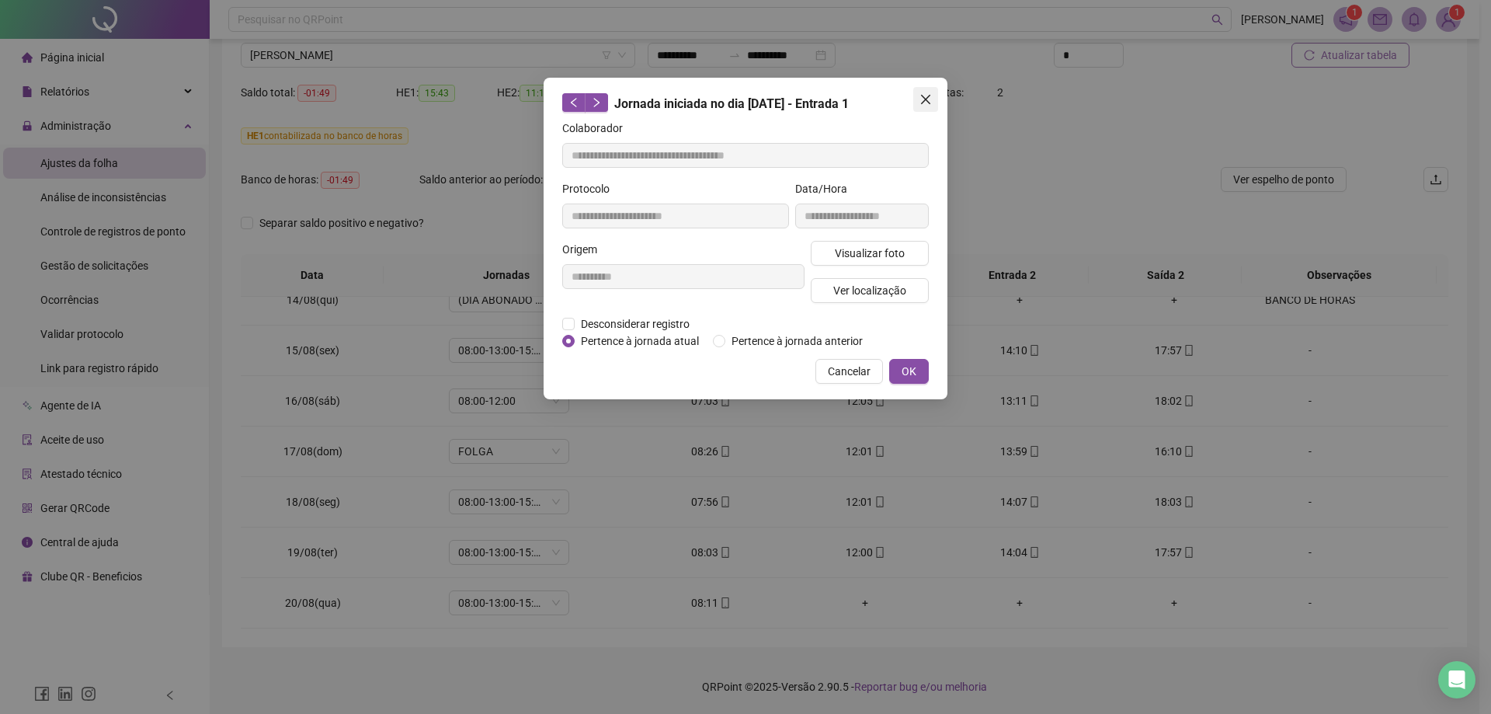
click at [924, 101] on icon "close" at bounding box center [925, 99] width 9 height 9
